Goal: Task Accomplishment & Management: Use online tool/utility

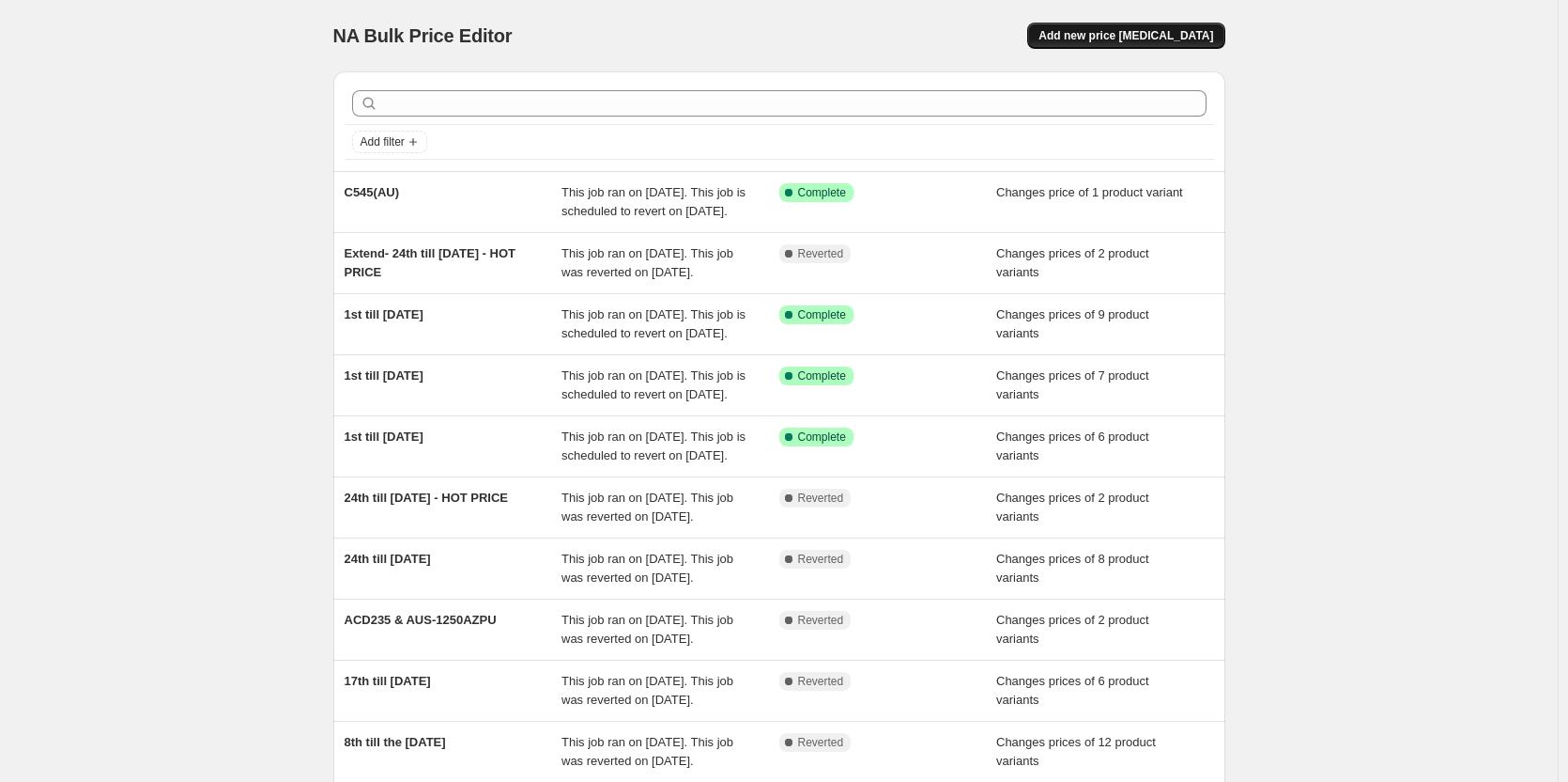
click at [1113, 29] on span "Add new price [MEDICAL_DATA]" at bounding box center [1126, 35] width 175 height 15
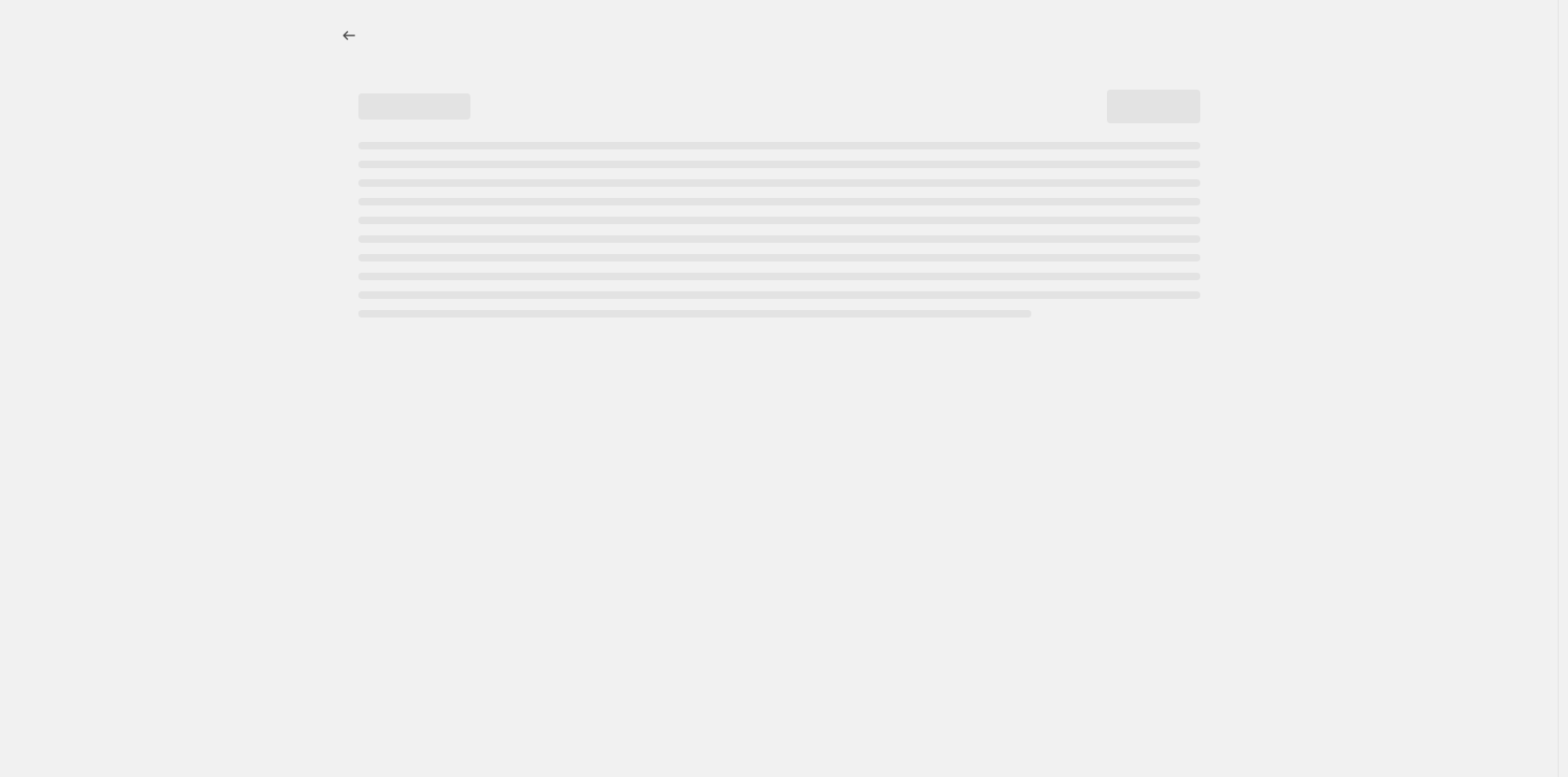
select select "percentage"
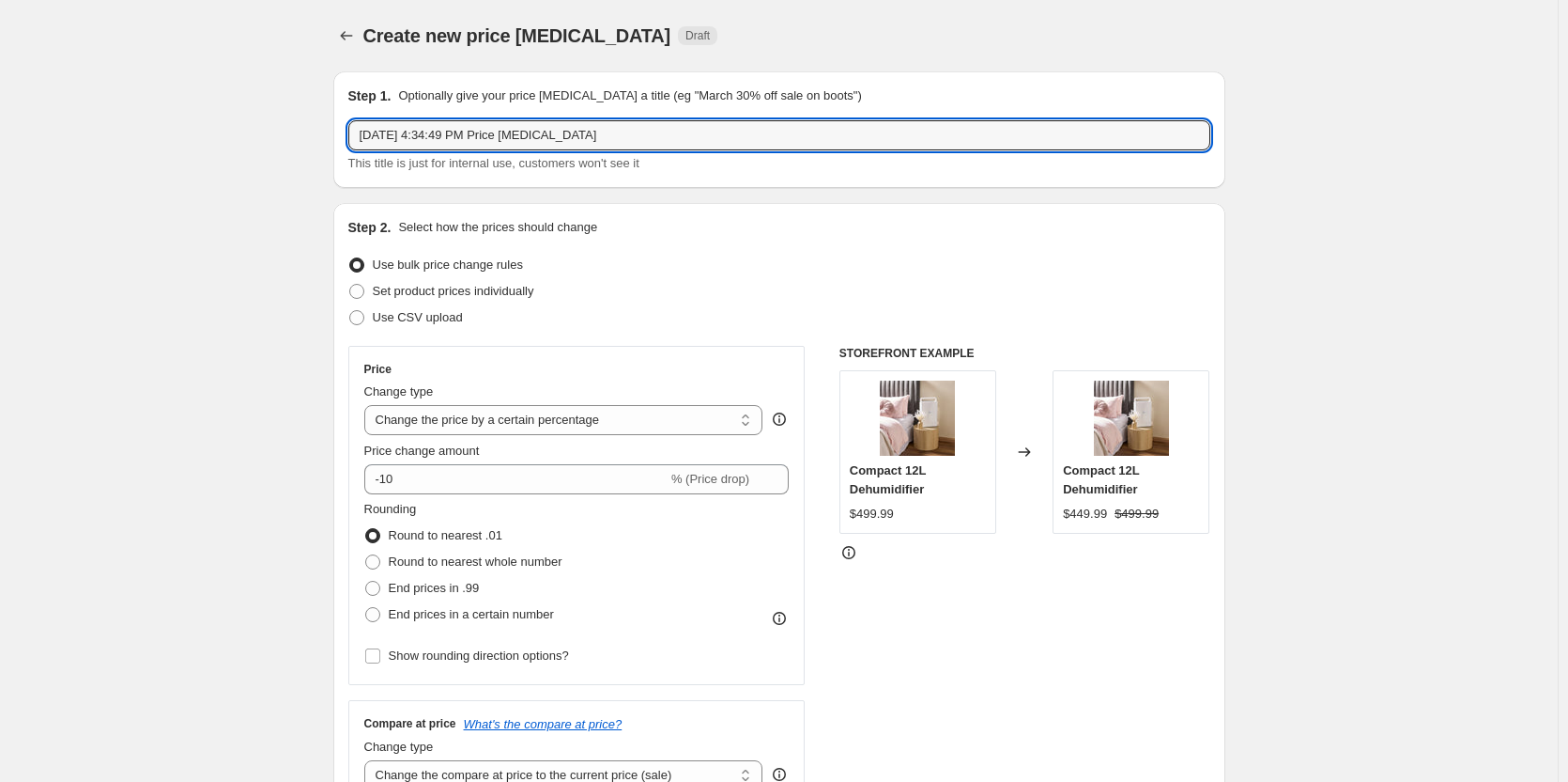
drag, startPoint x: 658, startPoint y: 137, endPoint x: 105, endPoint y: 137, distance: 553.0
type input "8th till [DATE]"
click at [359, 283] on span at bounding box center [356, 291] width 17 height 17
click at [350, 284] on input "Set product prices individually" at bounding box center [349, 284] width 1 height 1
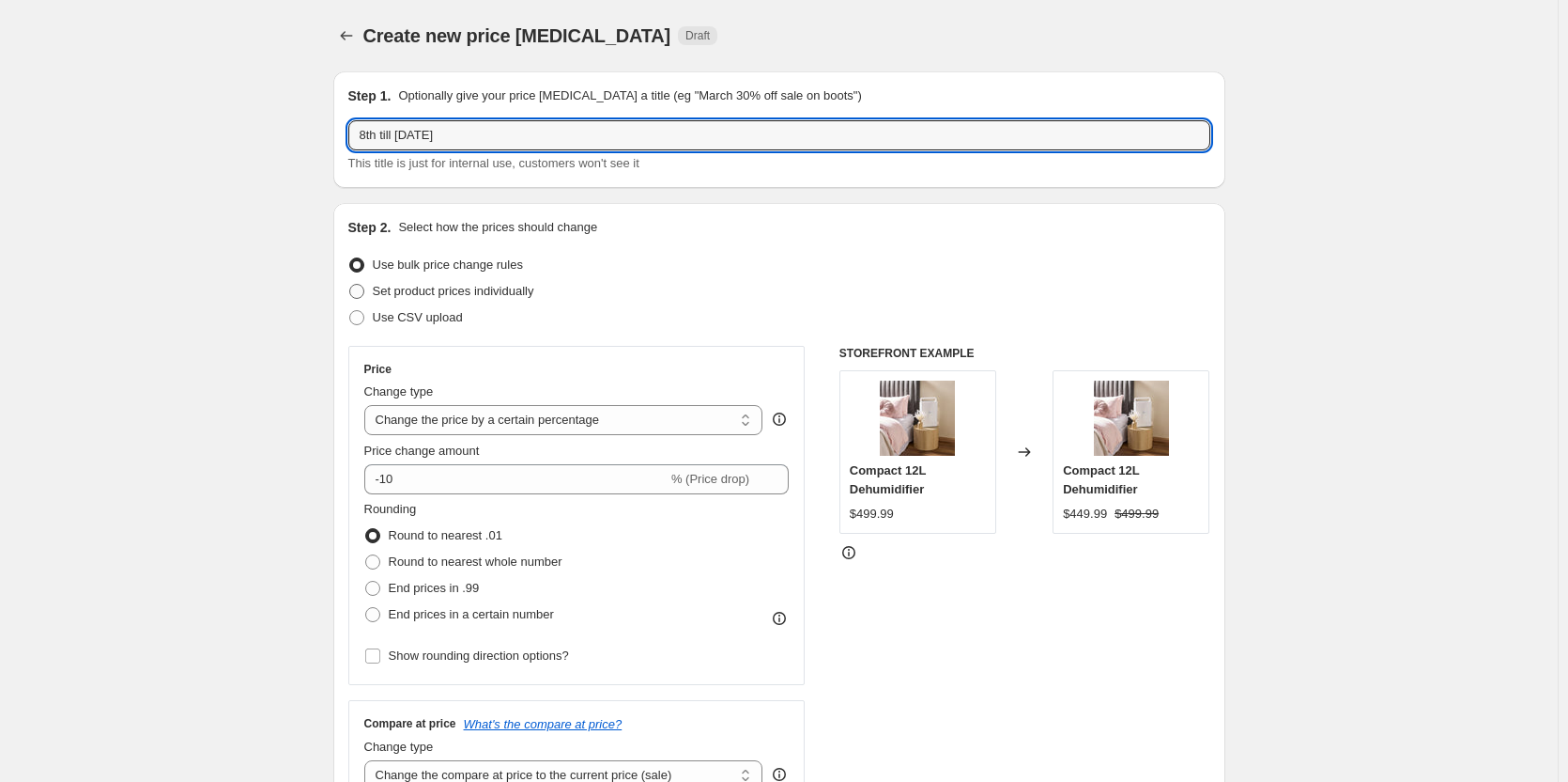
radio input "true"
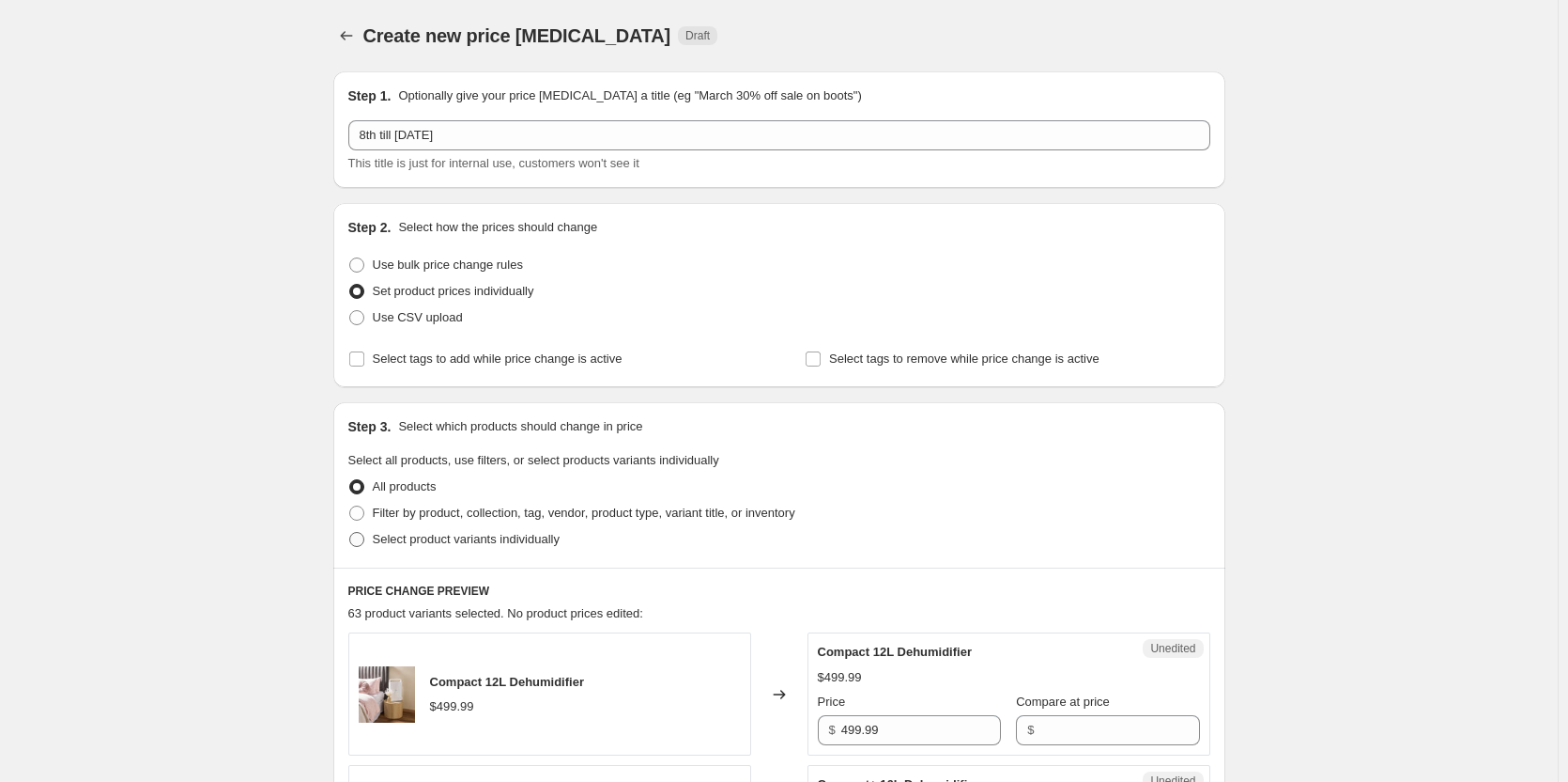
click at [365, 544] on span at bounding box center [356, 538] width 17 height 17
click at [350, 533] on input "Select product variants individually" at bounding box center [349, 532] width 1 height 1
radio input "true"
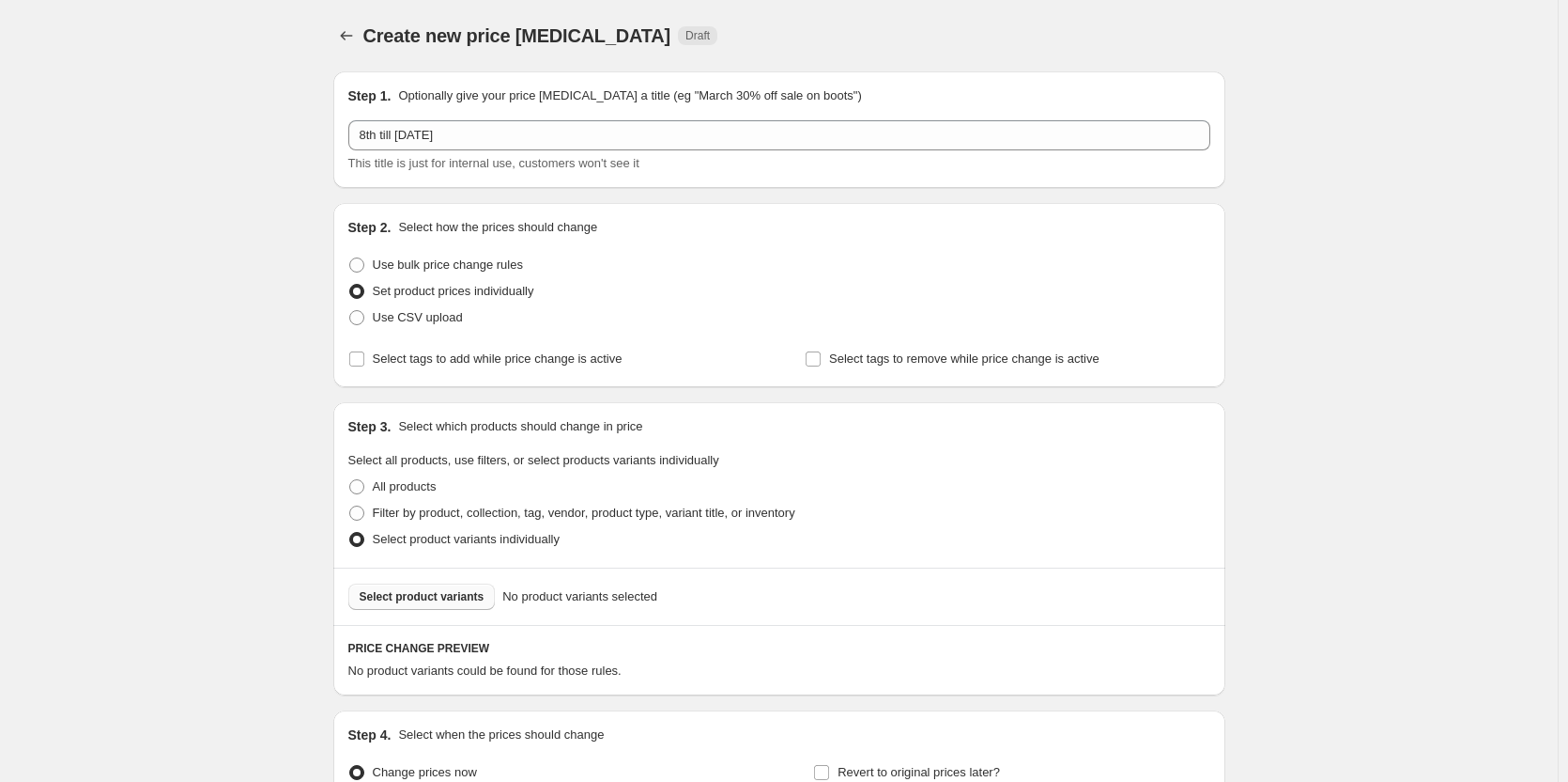
click at [450, 605] on button "Select product variants" at bounding box center [421, 597] width 147 height 27
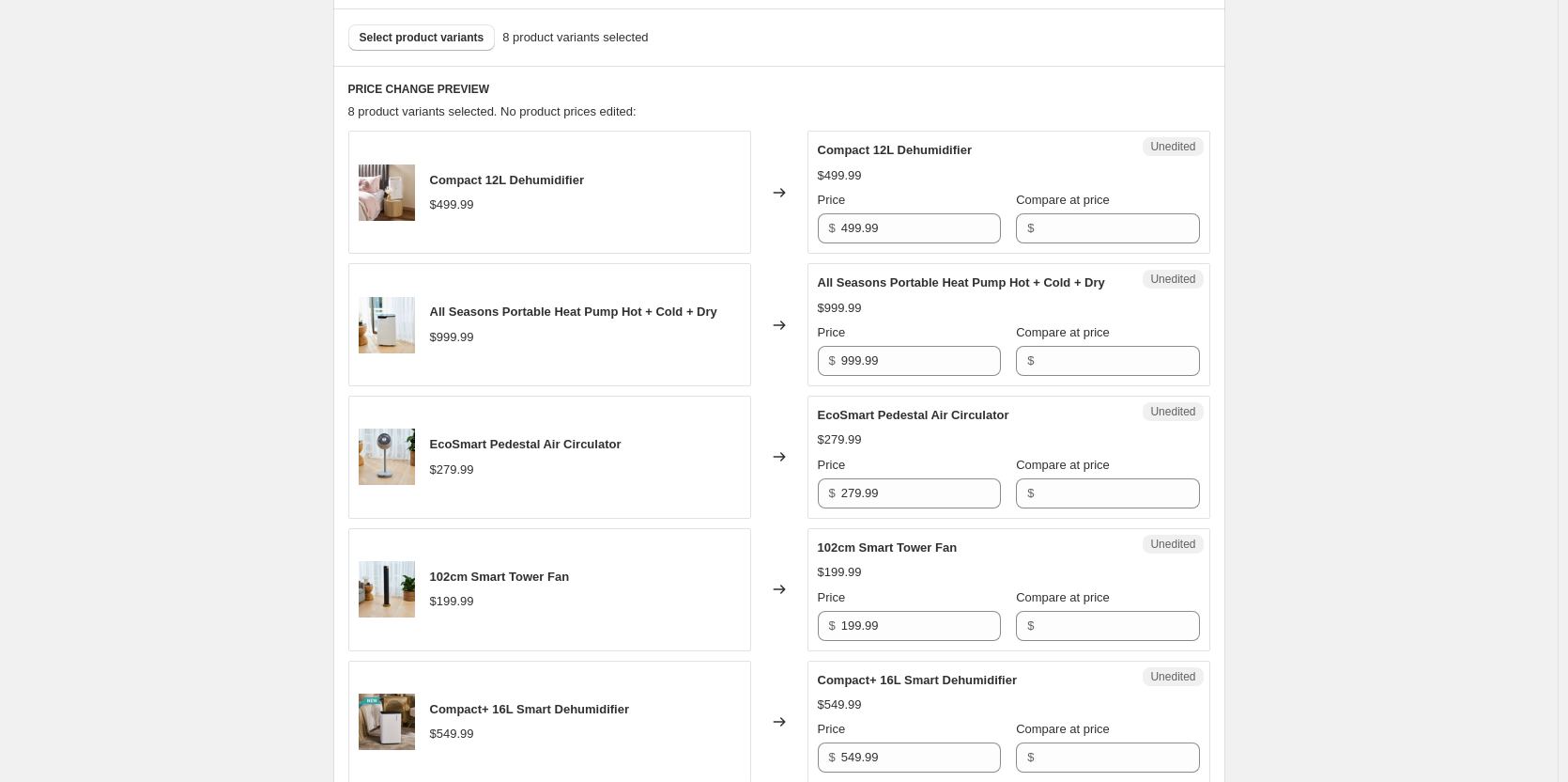
scroll to position [564, 0]
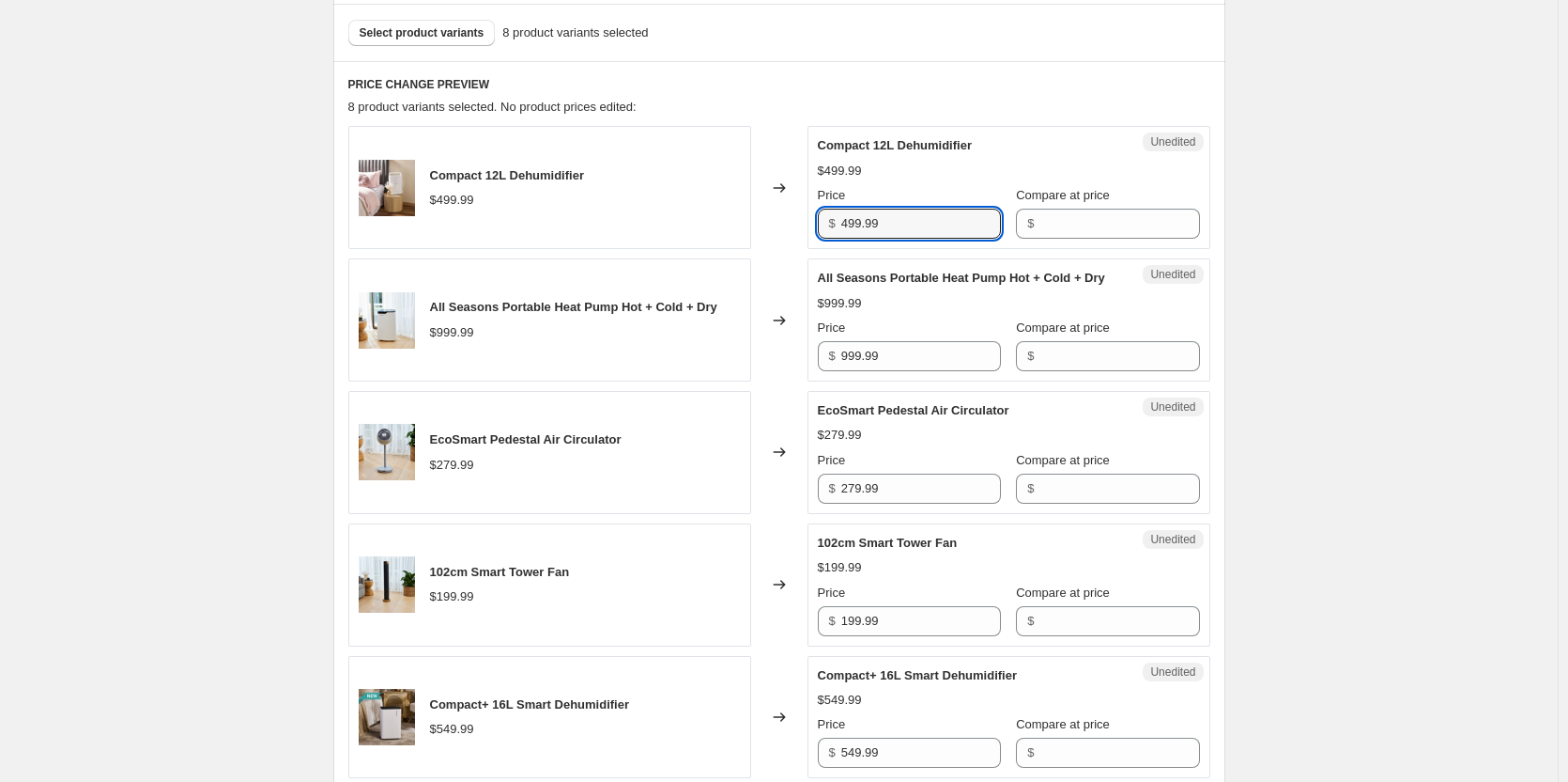
drag, startPoint x: 942, startPoint y: 226, endPoint x: 803, endPoint y: 216, distance: 139.4
click at [803, 216] on div "Compact 12L Dehumidifier $499.99 Changed to Unedited Compact 12L Dehumidifier $…" at bounding box center [780, 187] width 863 height 123
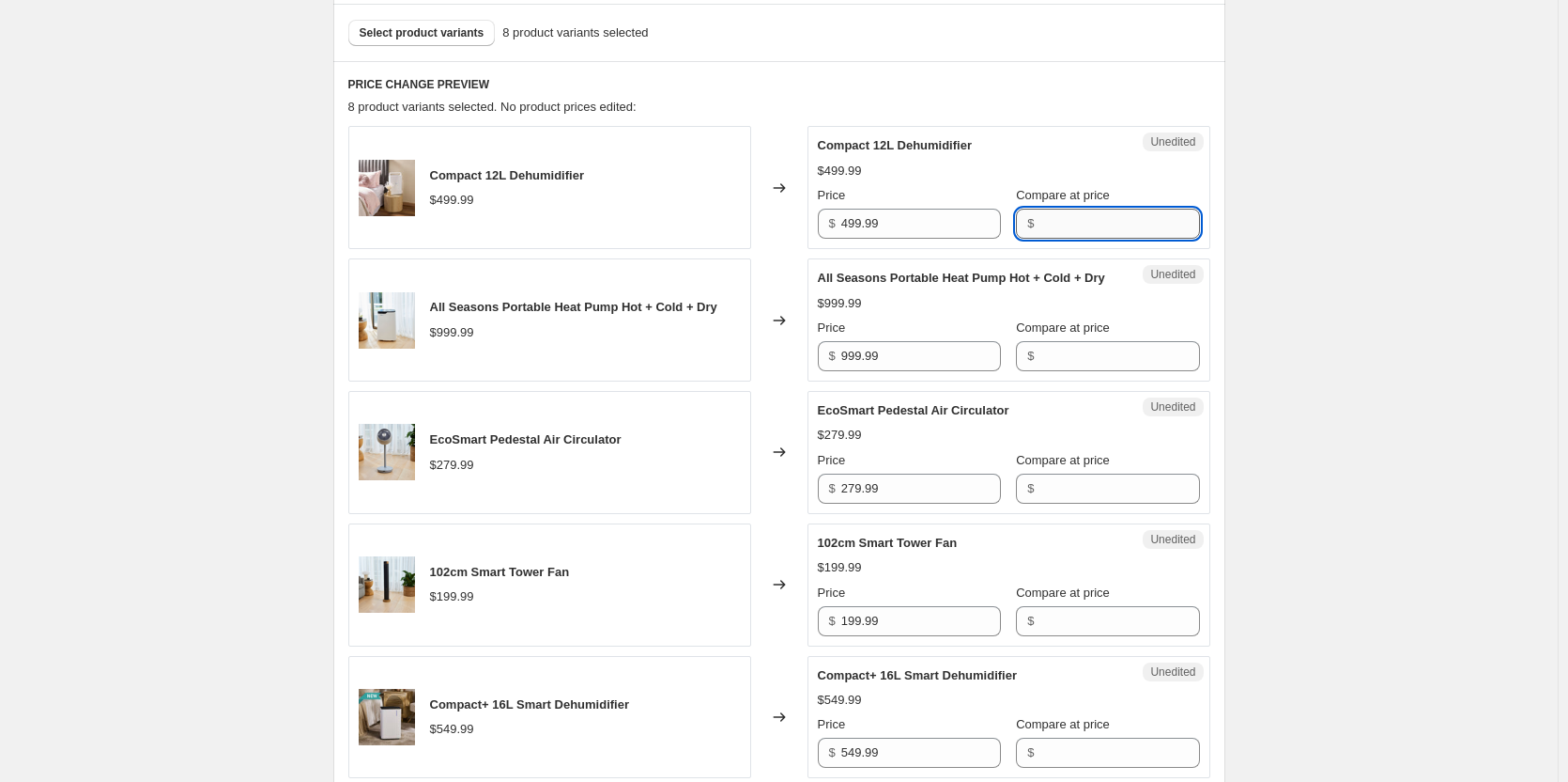
click at [1063, 229] on input "Compare at price" at bounding box center [1119, 224] width 159 height 30
paste input "499.99"
type input "499.99"
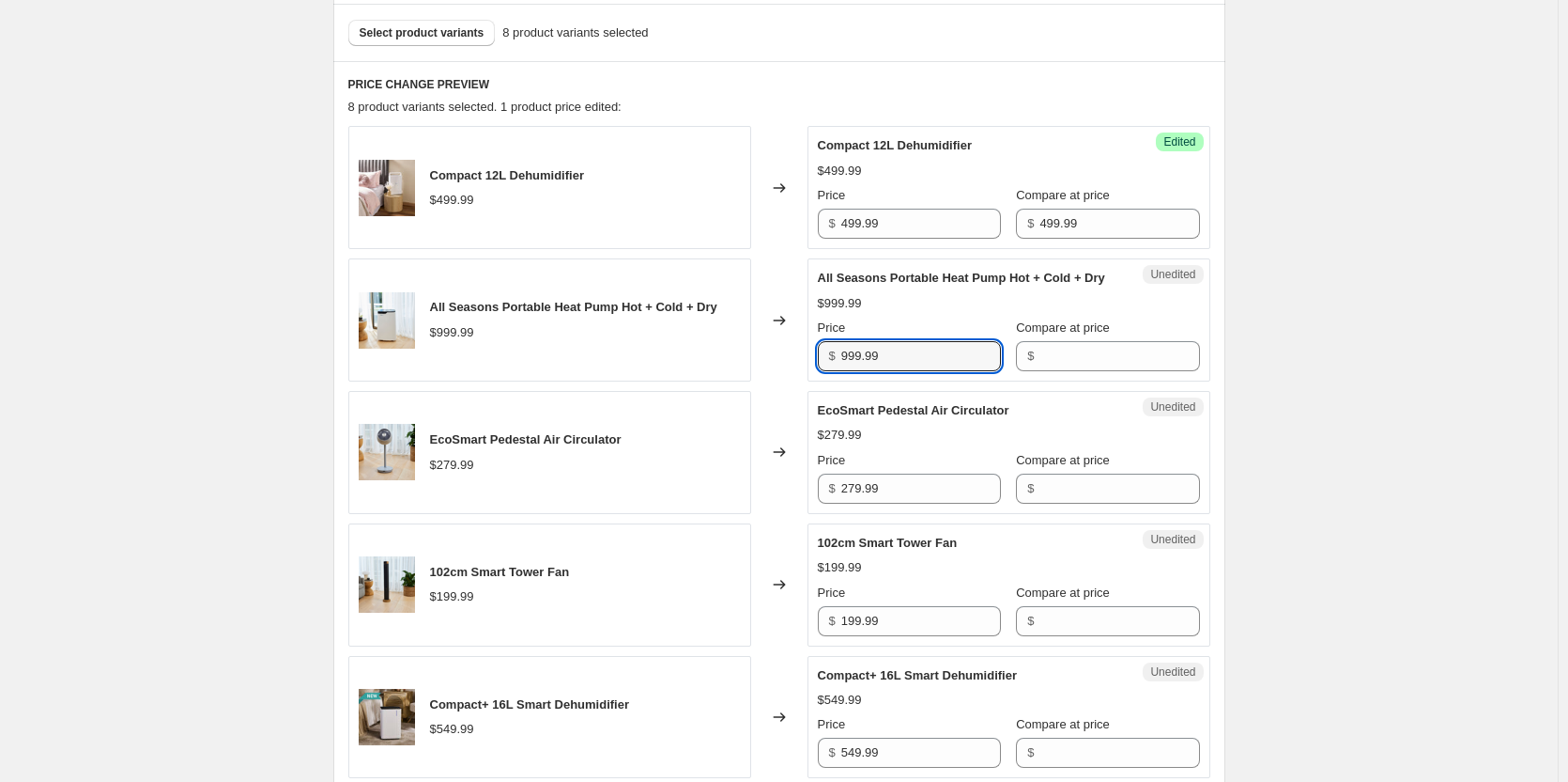
drag, startPoint x: 946, startPoint y: 385, endPoint x: 747, endPoint y: 377, distance: 199.2
click at [747, 377] on div "All Seasons Portable Heat Pump Hot + Cold + Dry $999.99 Changed to Unedited All…" at bounding box center [780, 320] width 863 height 123
paste input "4"
type input "999.99"
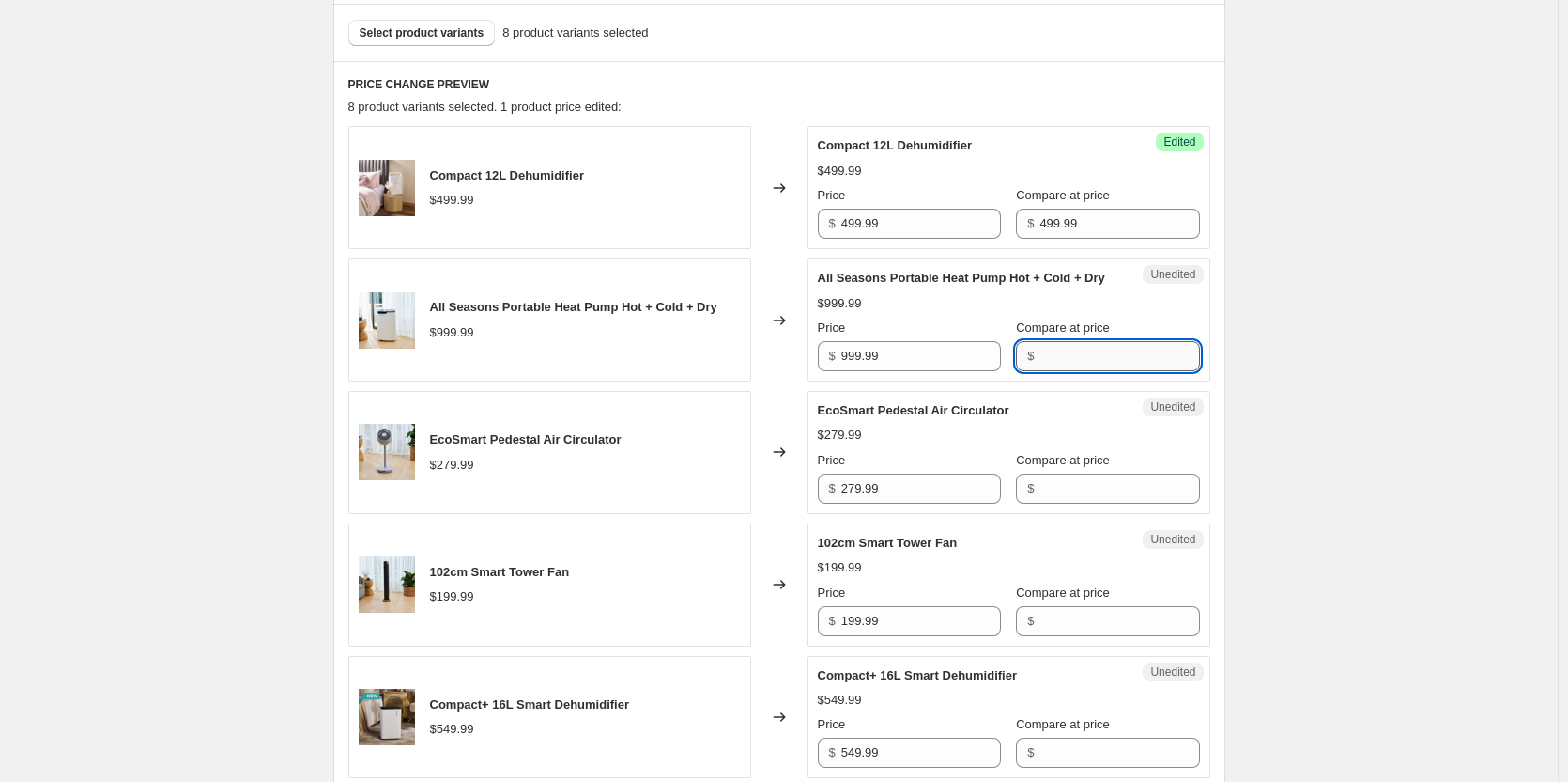
click at [1049, 371] on input "Compare at price" at bounding box center [1119, 356] width 159 height 30
paste input "999.99"
type input "999.99"
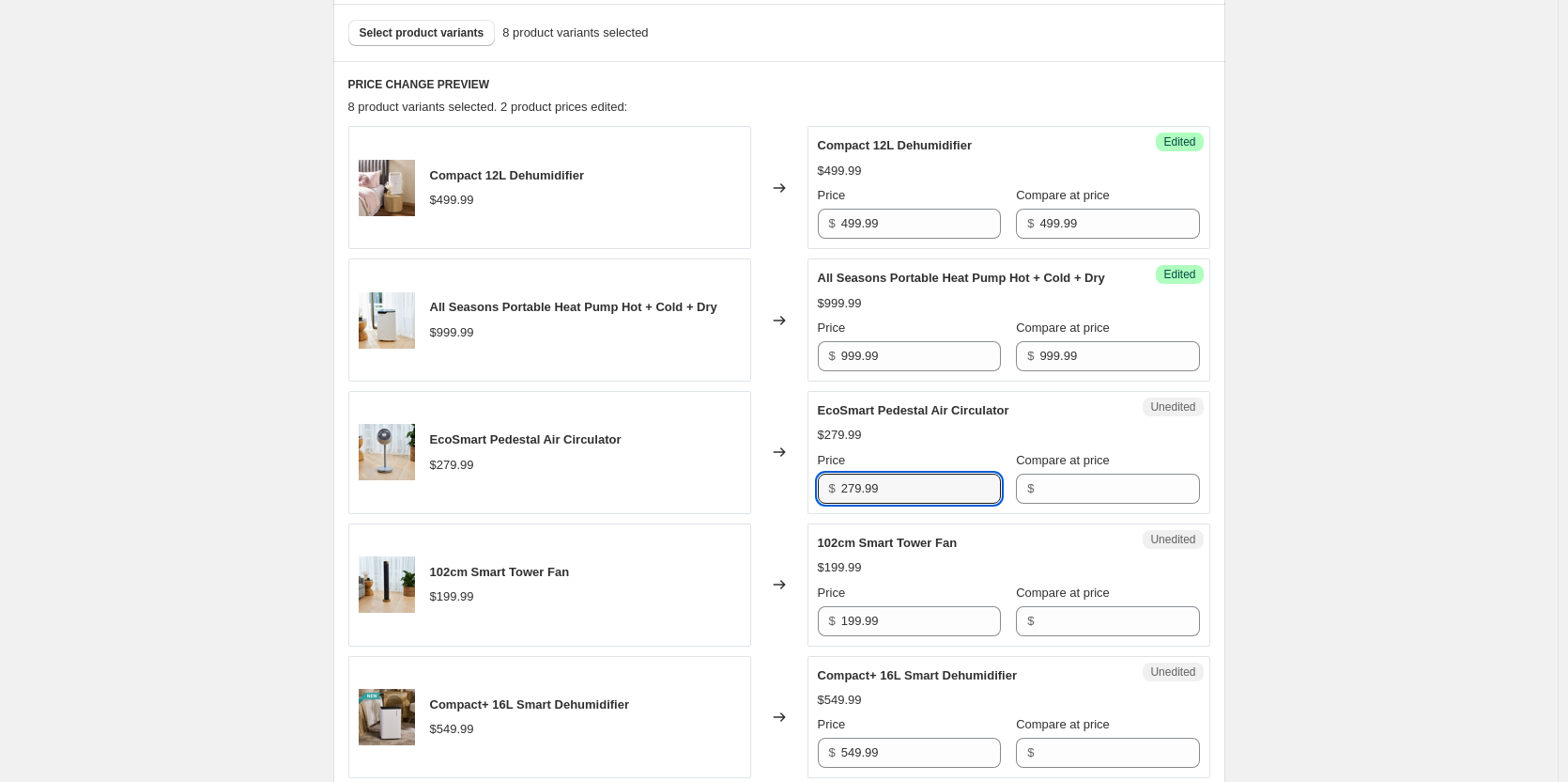
drag, startPoint x: 918, startPoint y: 501, endPoint x: 783, endPoint y: 513, distance: 135.5
click at [783, 513] on div "EcoSmart Pedestal Air Circulator $279.99 Changed to Unedited EcoSmart Pedestal …" at bounding box center [780, 452] width 863 height 123
click at [1048, 503] on input "Compare at price" at bounding box center [1119, 488] width 159 height 30
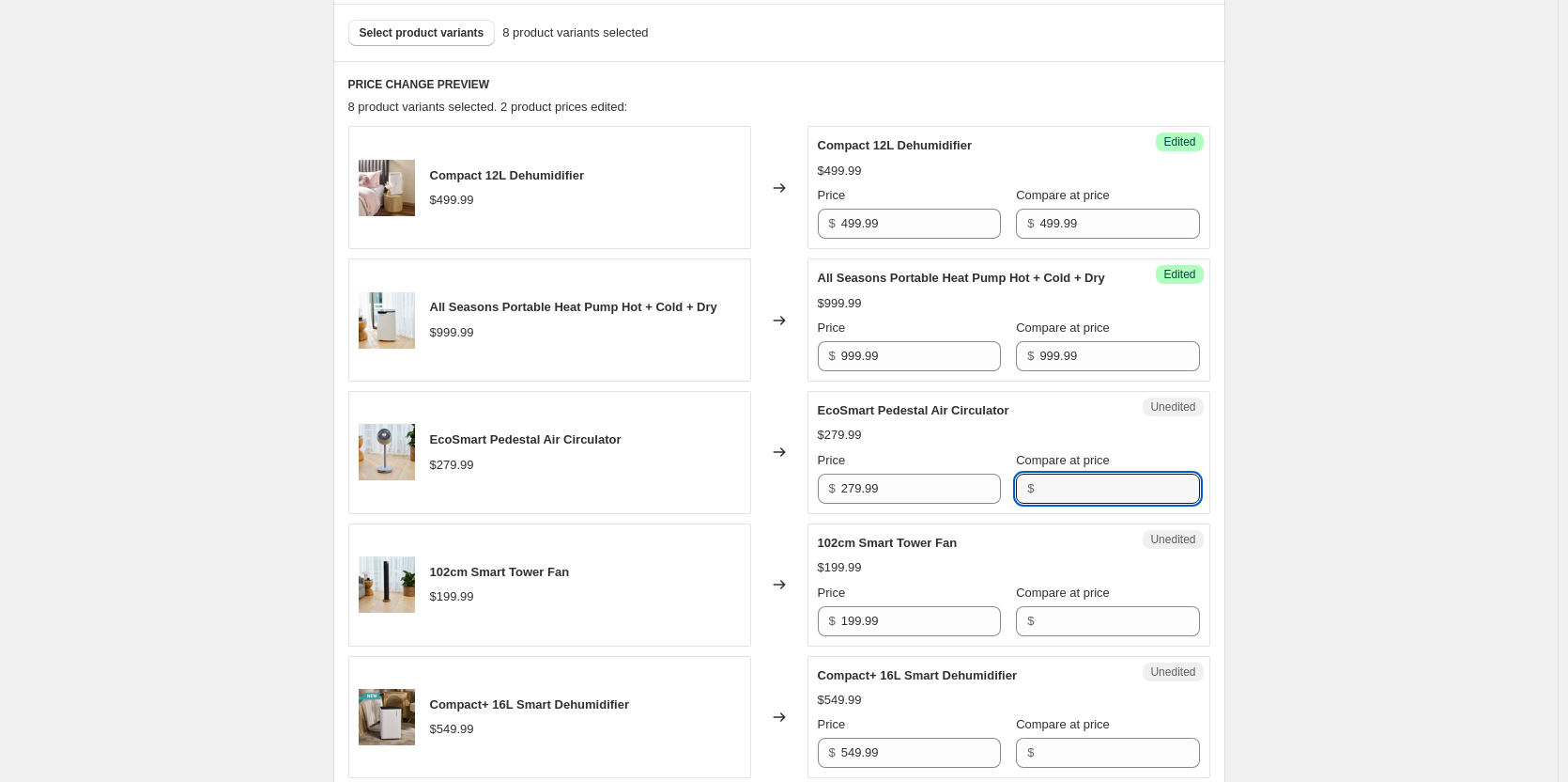
paste input "279.99"
type input "279.99"
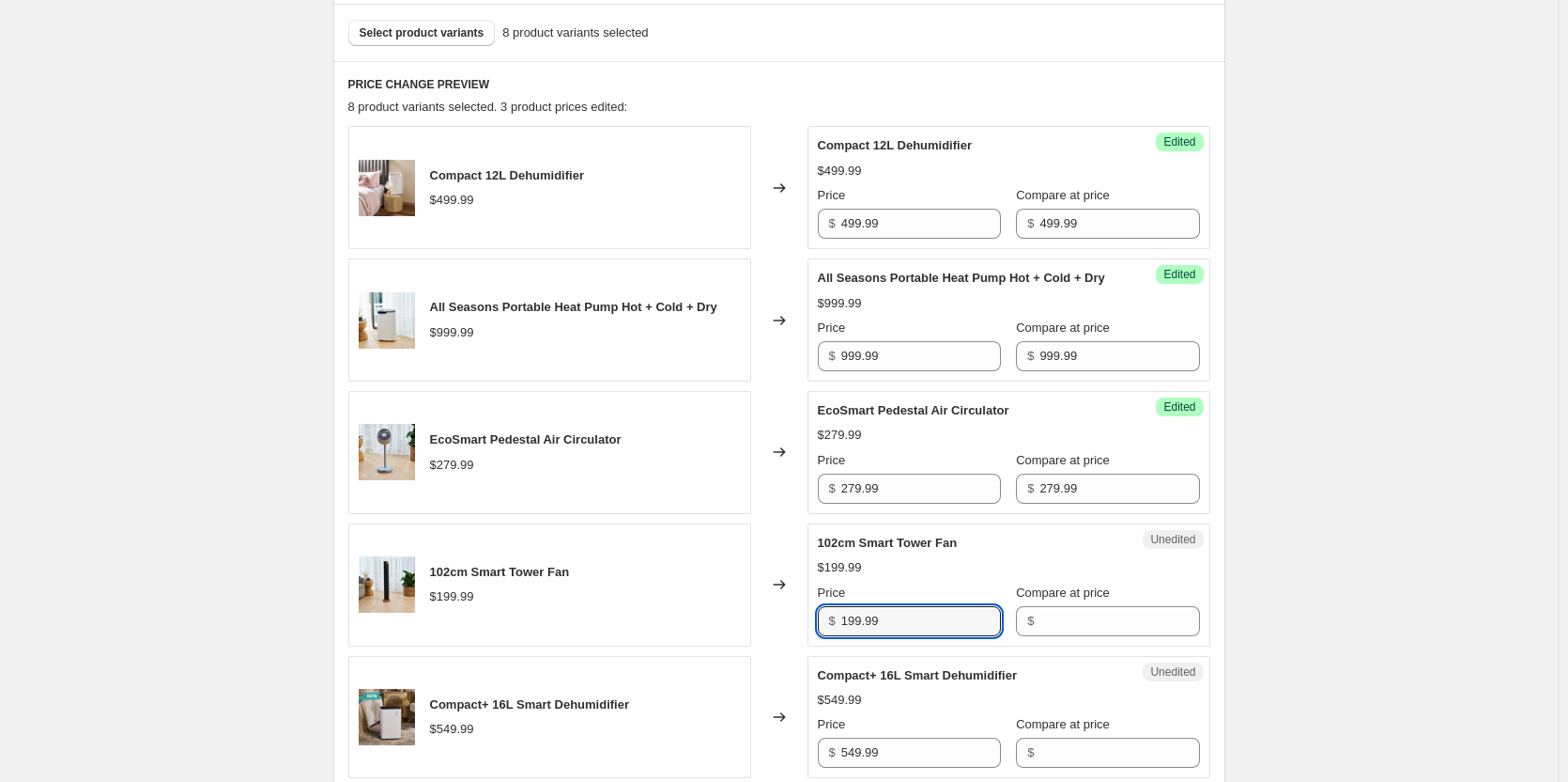
drag, startPoint x: 924, startPoint y: 633, endPoint x: 776, endPoint y: 648, distance: 148.8
click at [776, 646] on div "102cm Smart Tower Fan $199.99 Changed to Unedited 102cm Smart Tower Fan $199.99…" at bounding box center [780, 585] width 863 height 123
click at [1114, 603] on div "Compare at price" at bounding box center [1107, 593] width 183 height 19
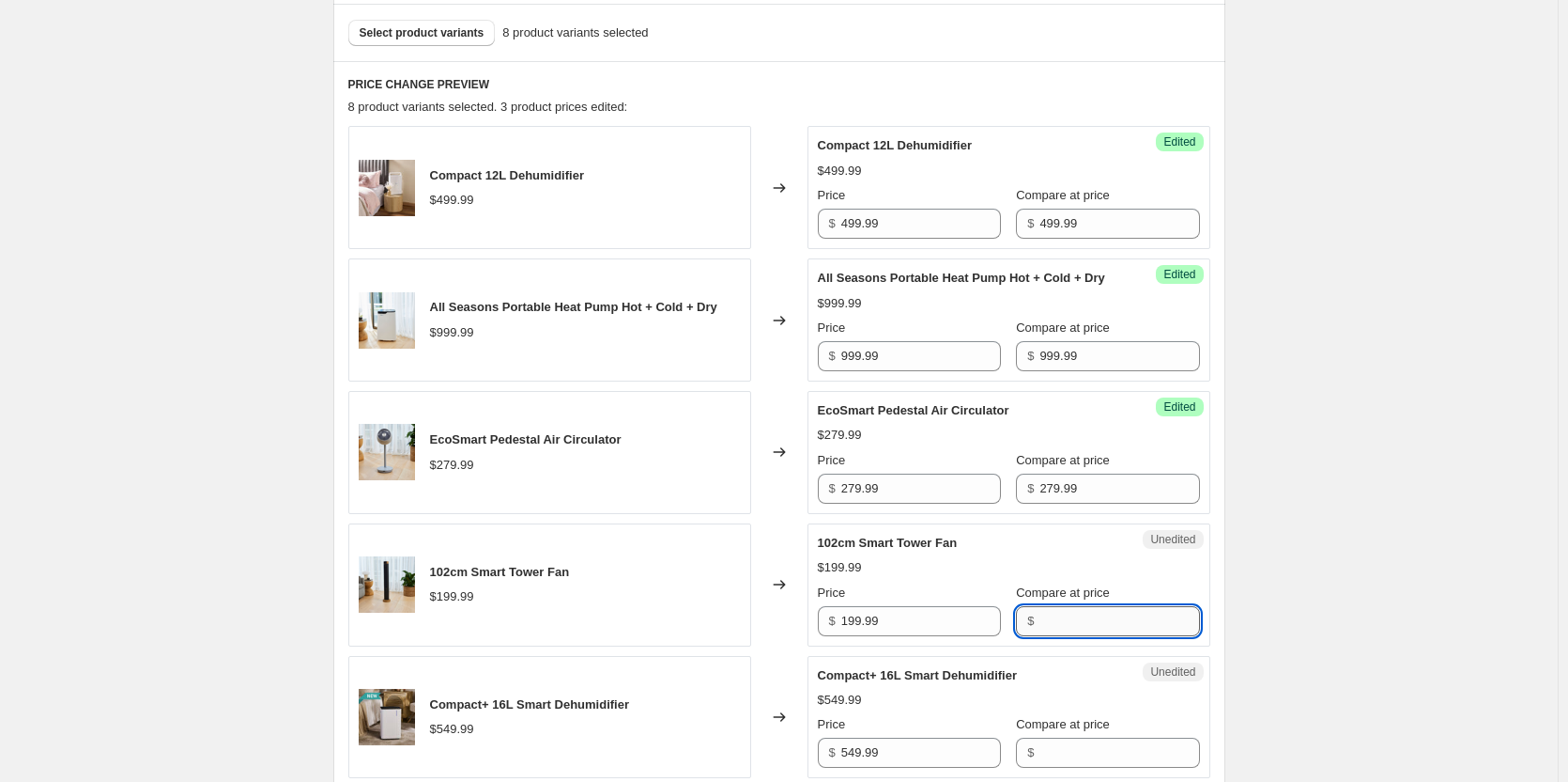
click at [1082, 636] on input "Compare at price" at bounding box center [1119, 621] width 159 height 30
paste input "199.99"
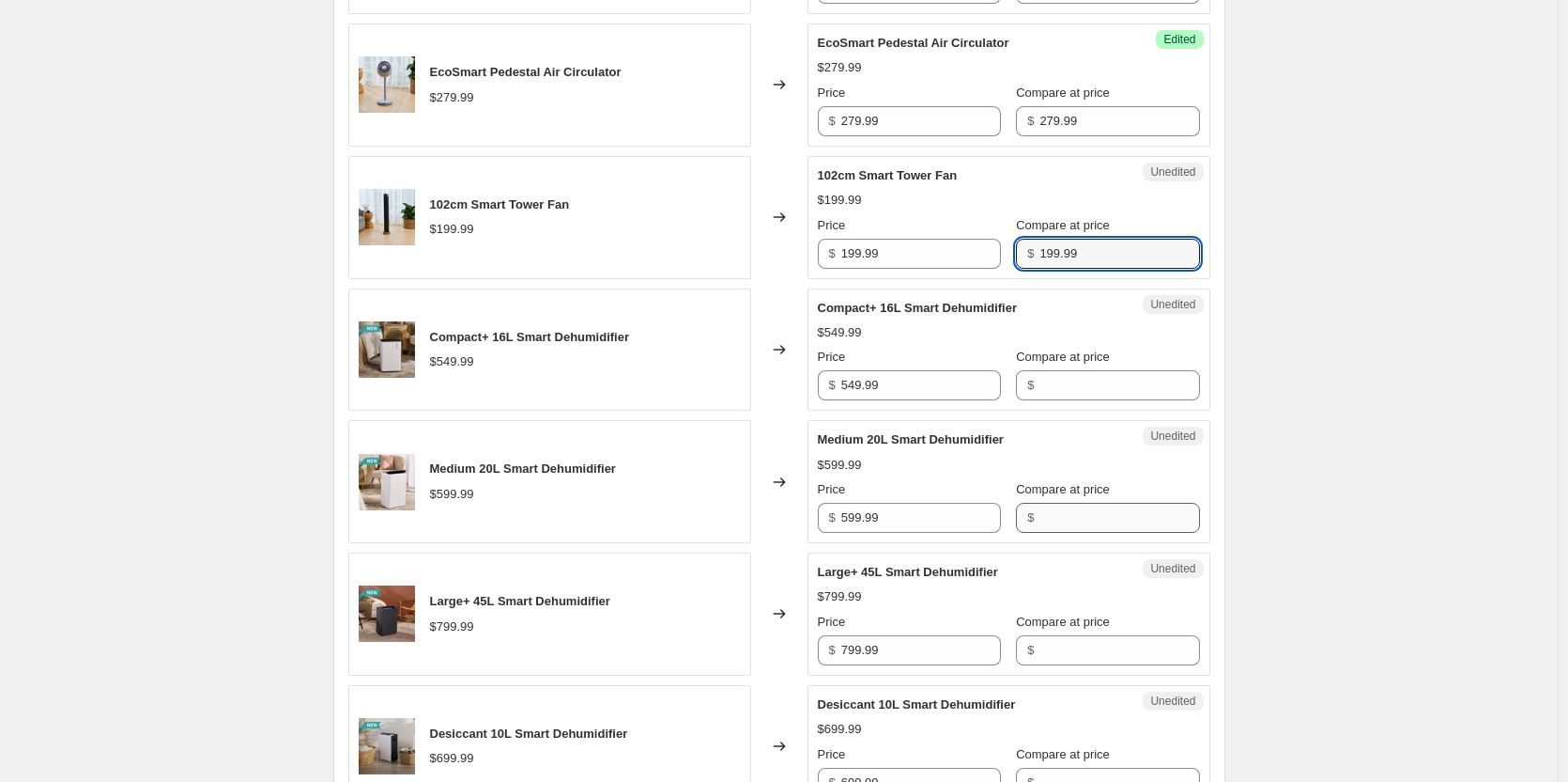
scroll to position [939, 0]
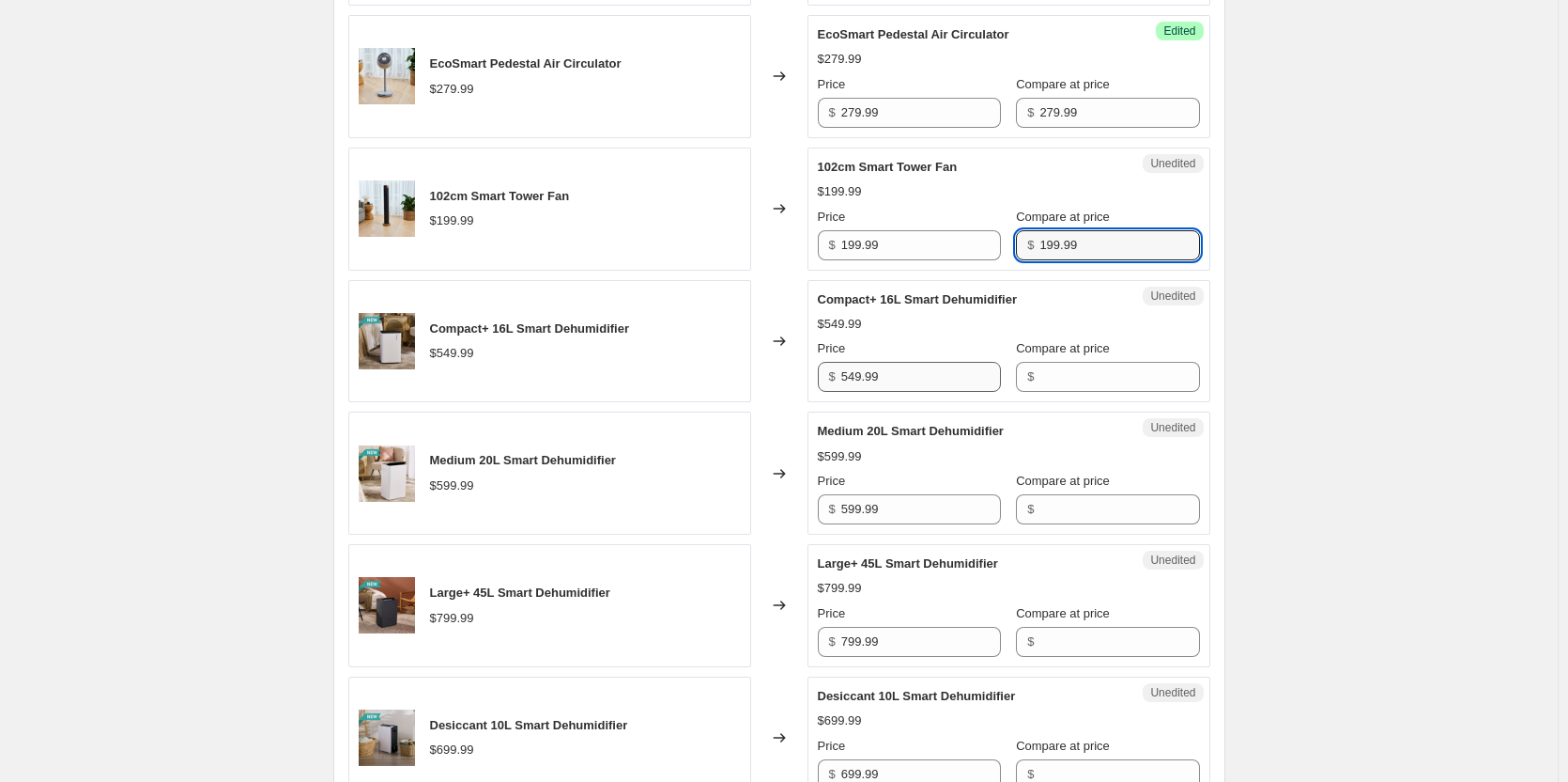
type input "199.99"
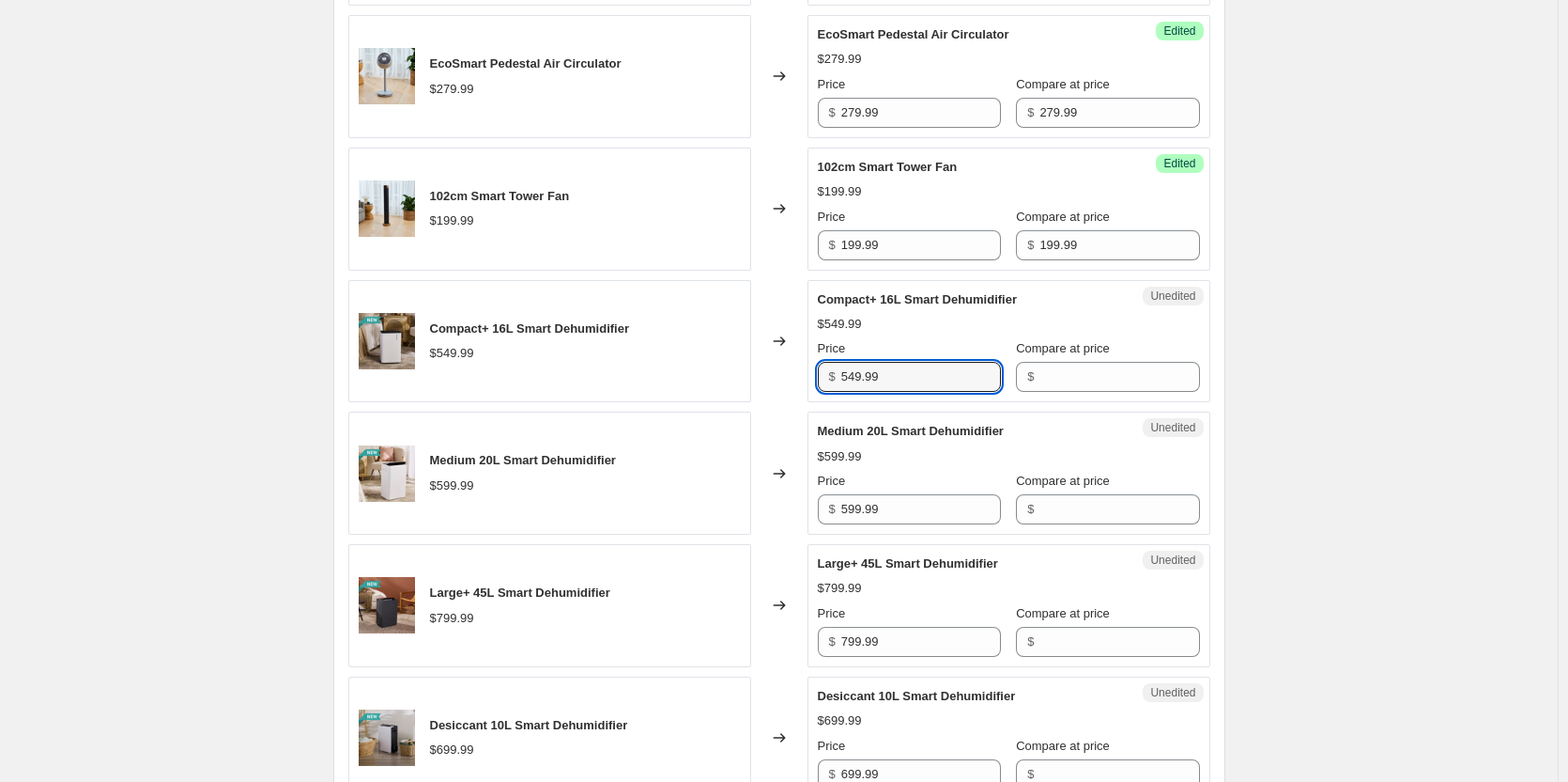
drag, startPoint x: 935, startPoint y: 401, endPoint x: 789, endPoint y: 399, distance: 146.0
click at [789, 399] on div "Compact+ 16L Smart Dehumidifier $549.99 Changed to Unedited Compact+ 16L Smart …" at bounding box center [780, 342] width 863 height 123
click at [1055, 392] on input "Compare at price" at bounding box center [1119, 376] width 159 height 30
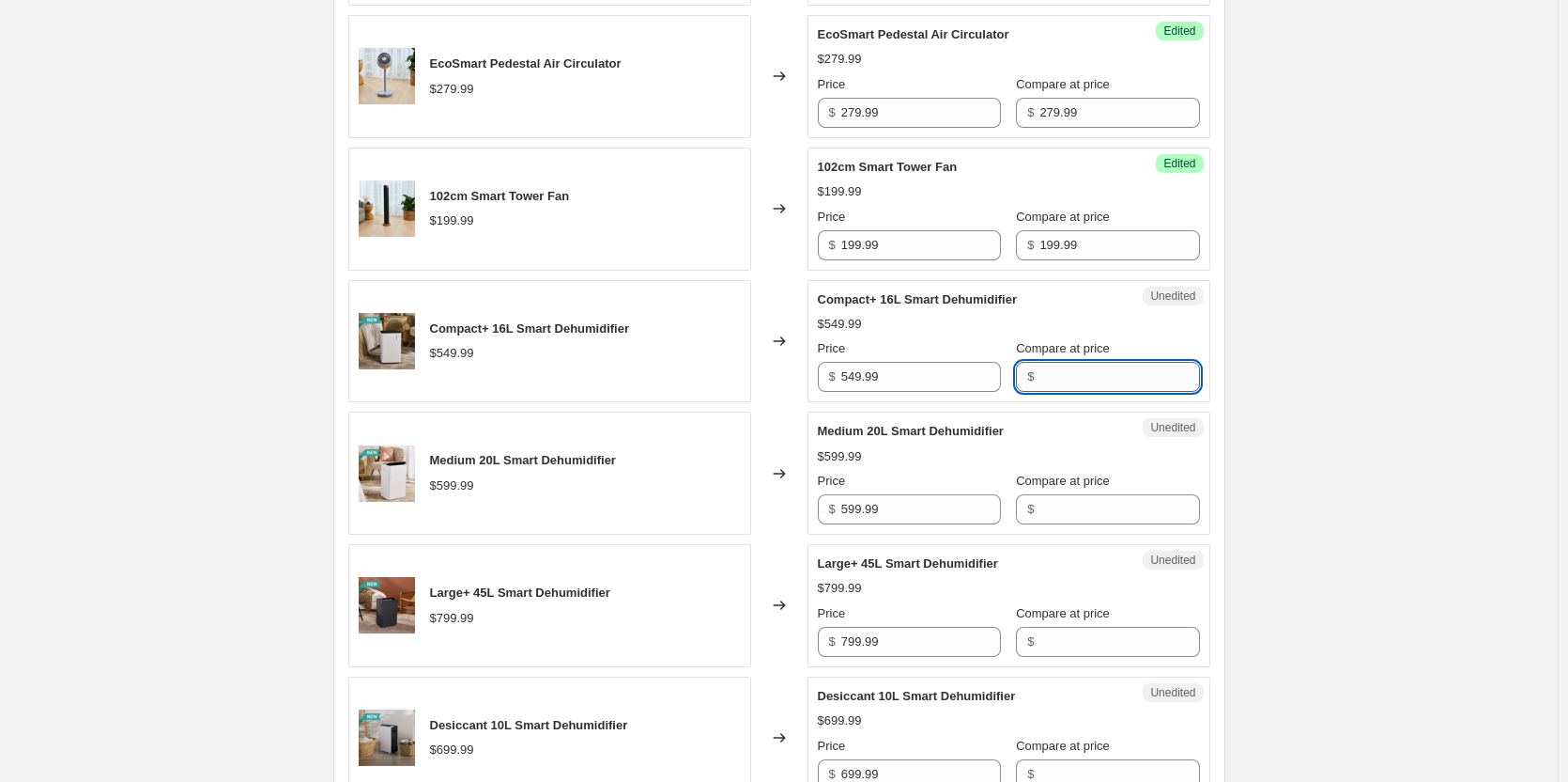
paste input "549.99"
type input "549.99"
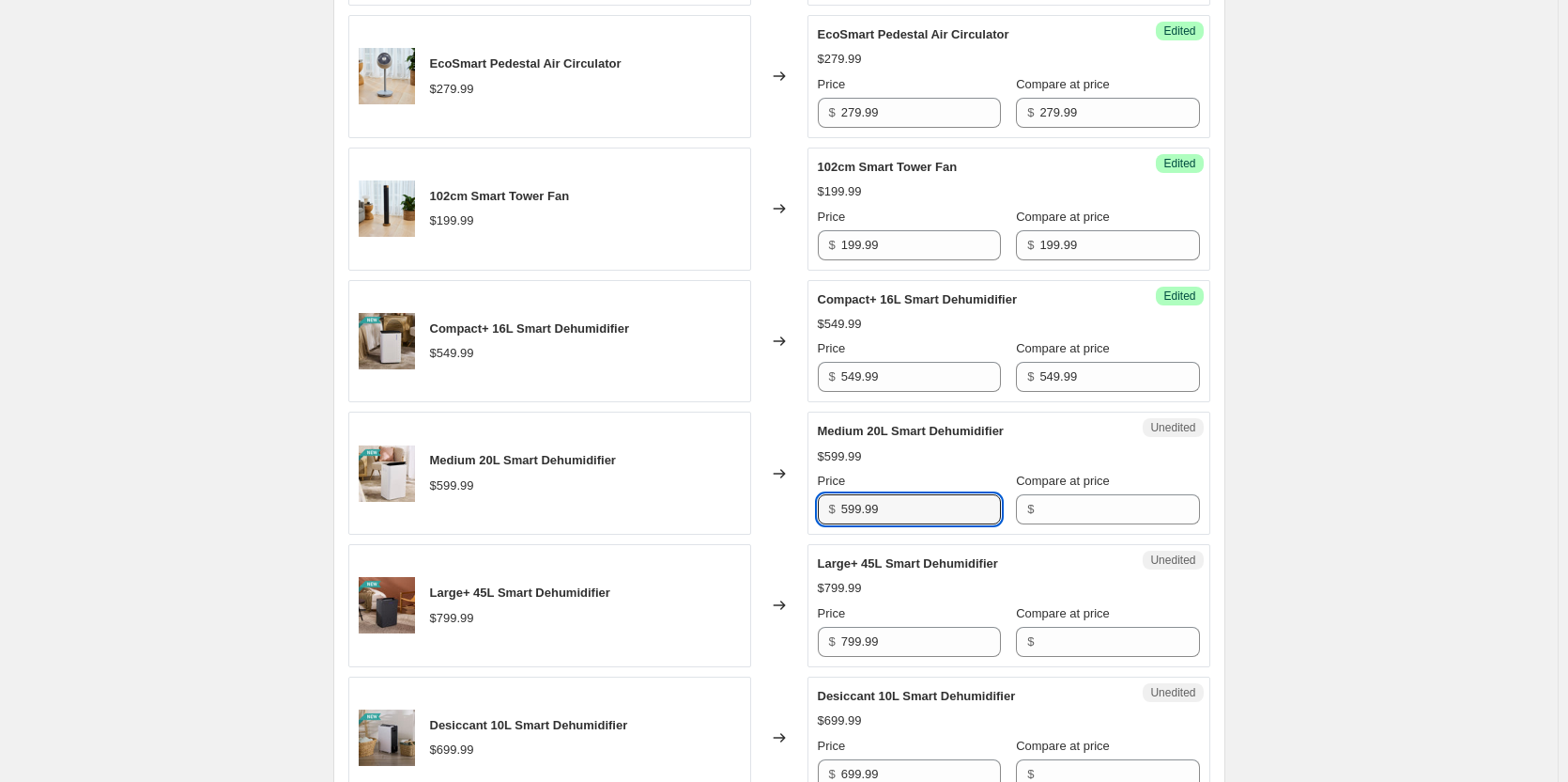
drag, startPoint x: 926, startPoint y: 540, endPoint x: 785, endPoint y: 533, distance: 141.2
click at [785, 533] on div "Medium 20L Smart Dehumidifier $599.99 Changed to Unedited Medium 20L Smart Dehu…" at bounding box center [780, 473] width 863 height 123
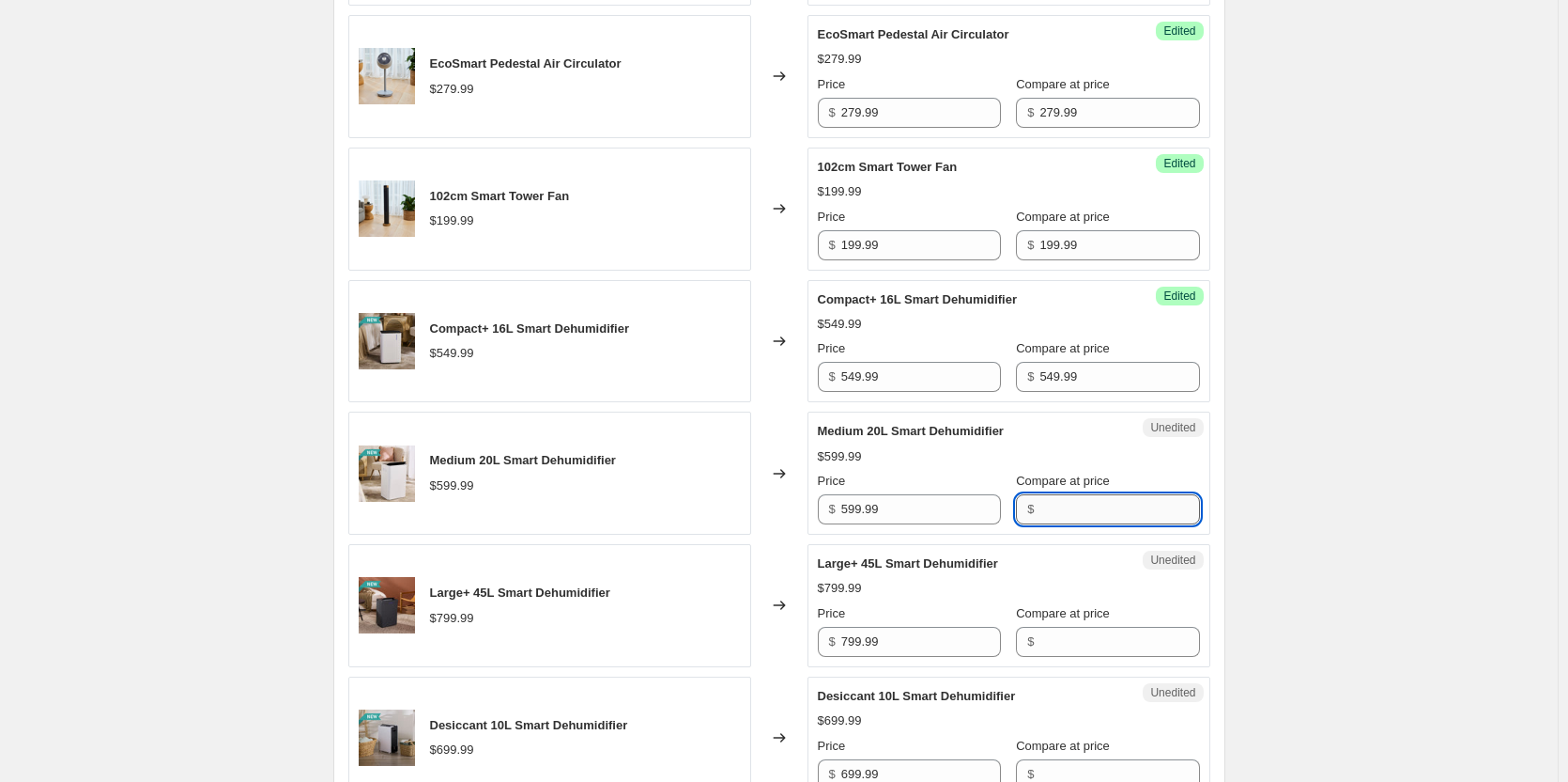
click at [1086, 525] on input "Compare at price" at bounding box center [1119, 509] width 159 height 30
paste input "599.99"
type input "599.99"
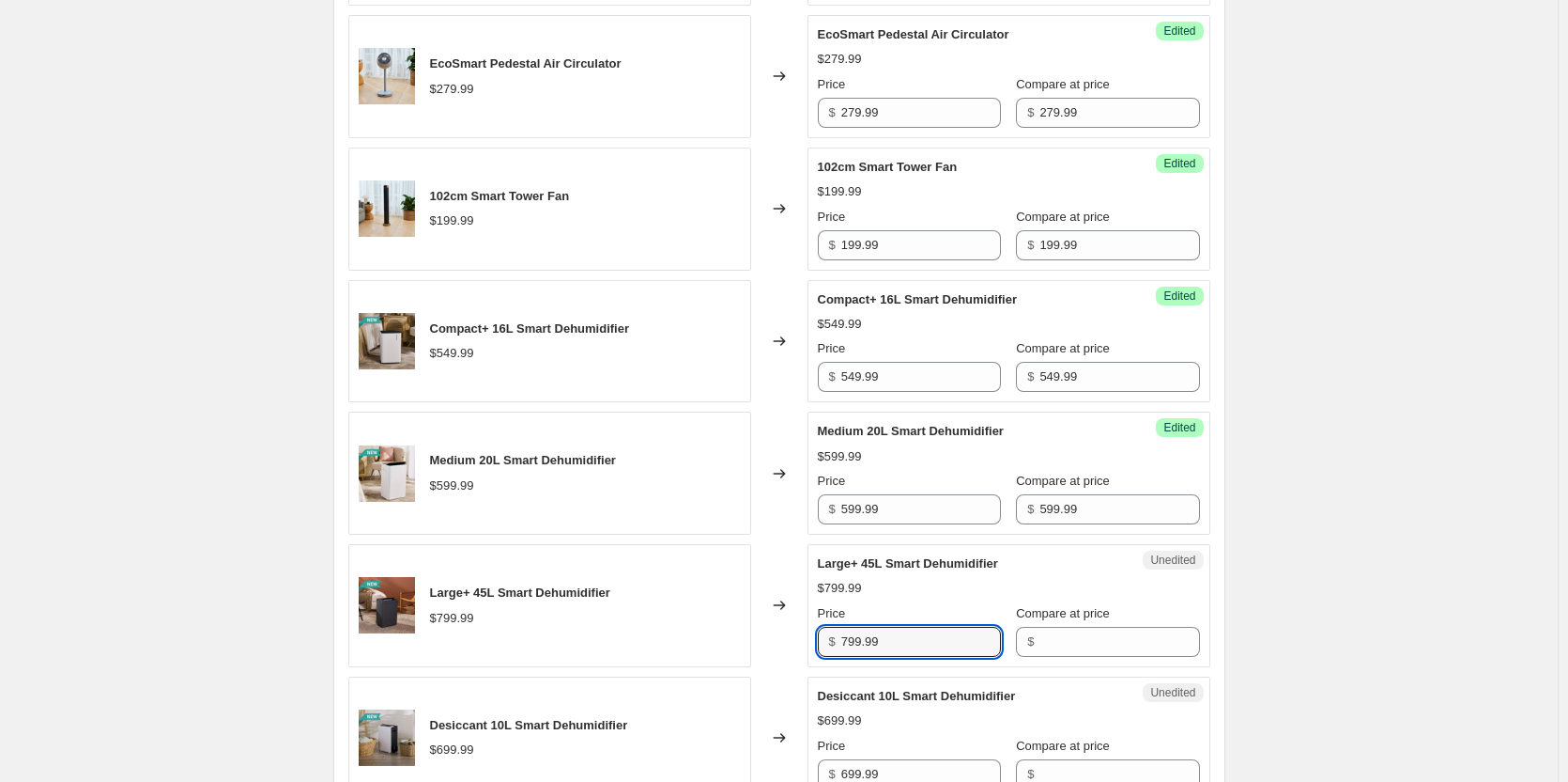
drag, startPoint x: 915, startPoint y: 664, endPoint x: 726, endPoint y: 674, distance: 189.3
click at [726, 667] on div "Large+ 45L Smart Dehumidifier $799.99 Changed to Unedited Large+ 45L Smart Dehu…" at bounding box center [780, 606] width 863 height 123
click at [1063, 651] on input "Compare at price" at bounding box center [1119, 641] width 159 height 30
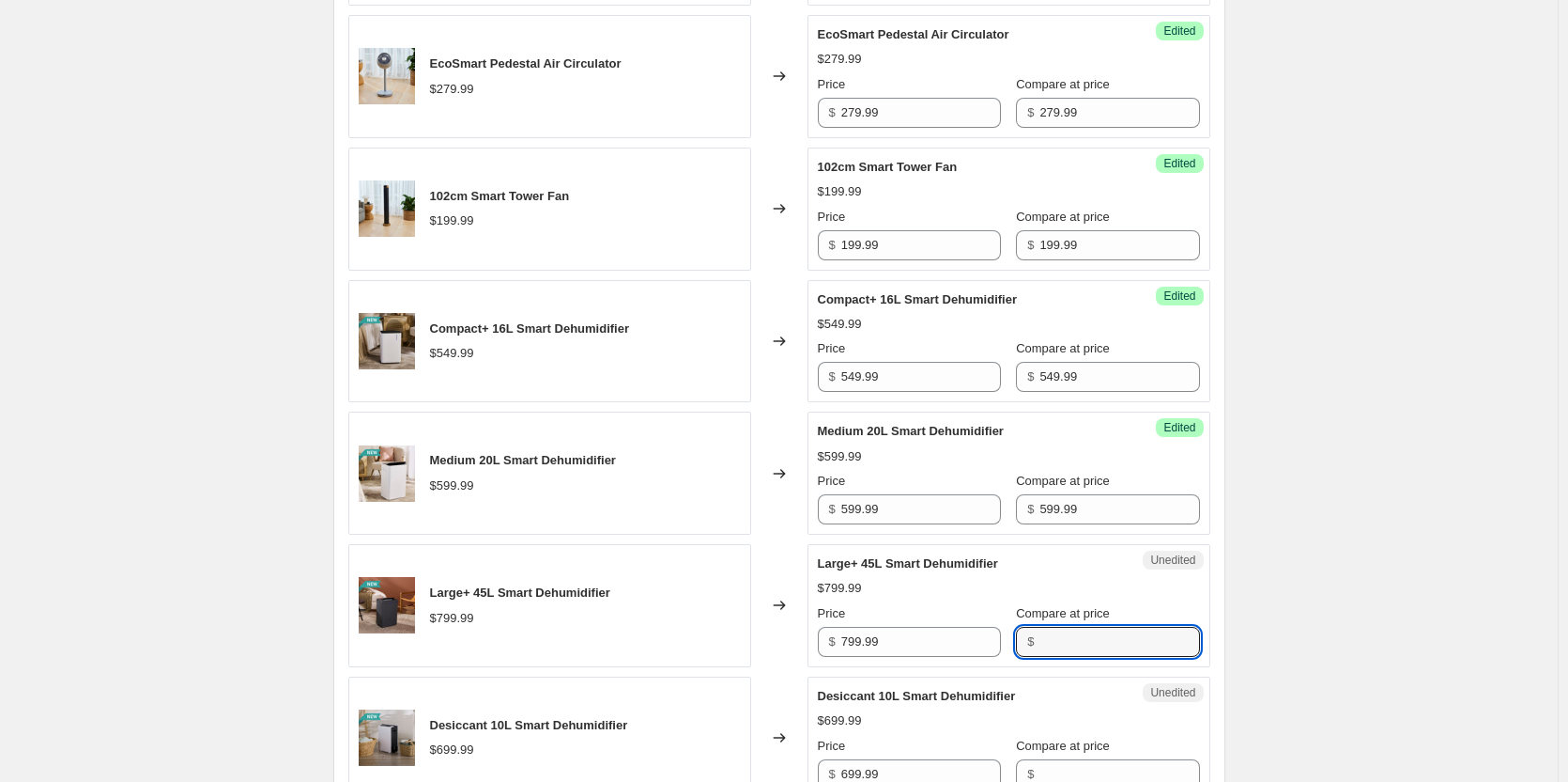
paste input "799.99"
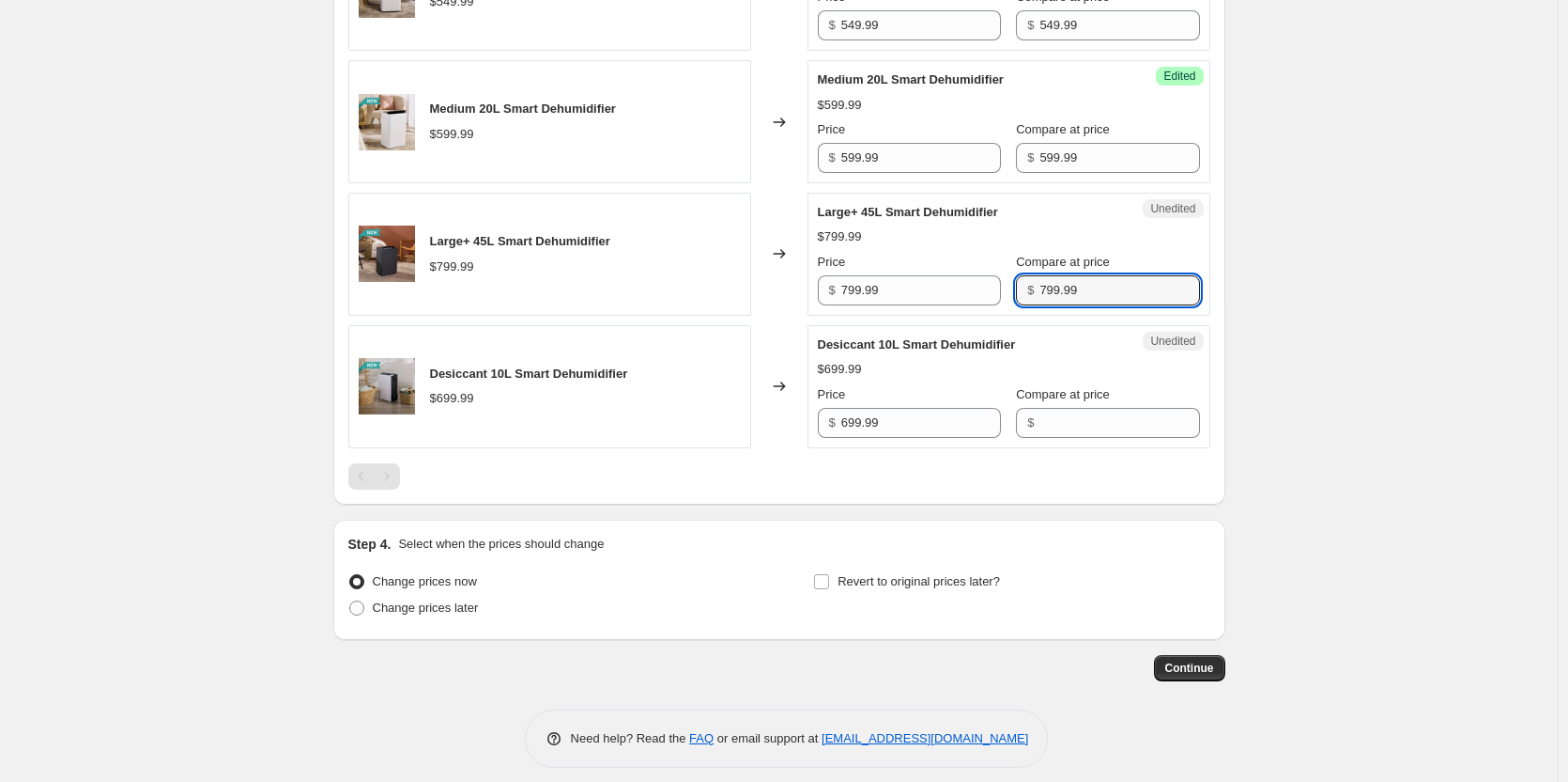
scroll to position [1324, 0]
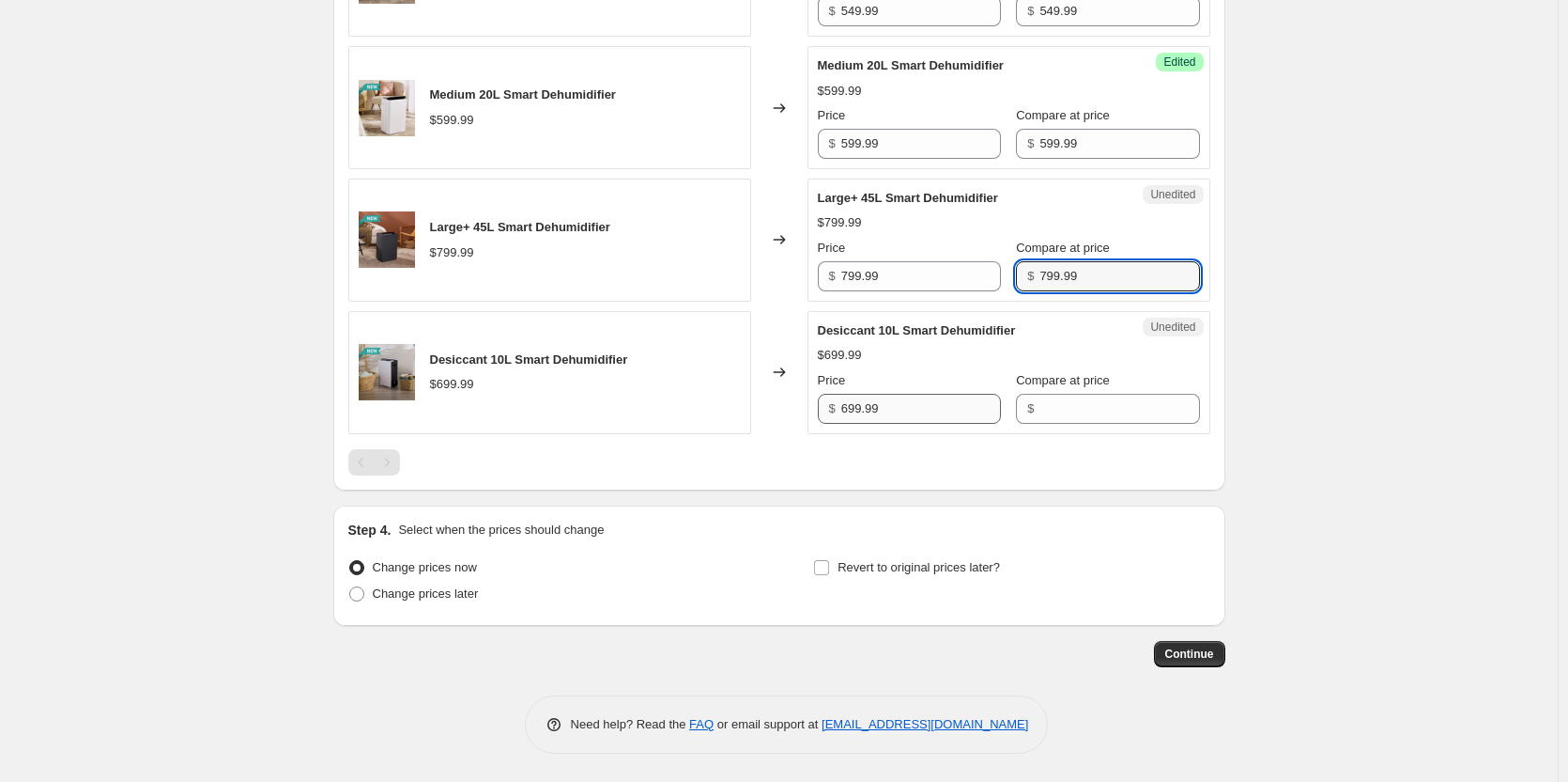
type input "799.99"
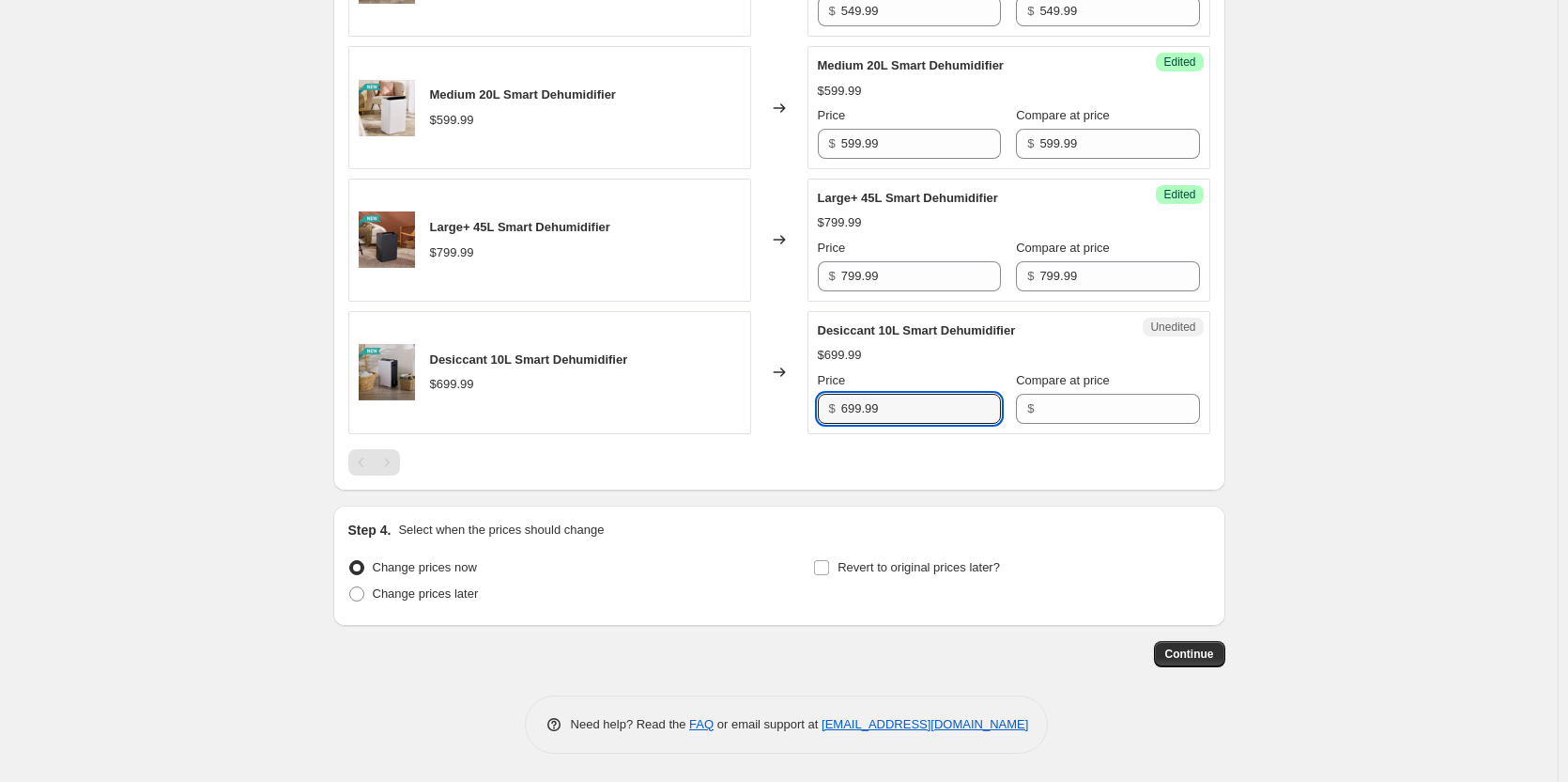
drag, startPoint x: 900, startPoint y: 407, endPoint x: 773, endPoint y: 409, distance: 127.0
click at [773, 409] on div "Desiccant 10L Smart Dehumidifier $699.99 Changed to Unedited Desiccant 10L Smar…" at bounding box center [780, 372] width 863 height 123
click at [1062, 406] on input "Compare at price" at bounding box center [1119, 409] width 159 height 30
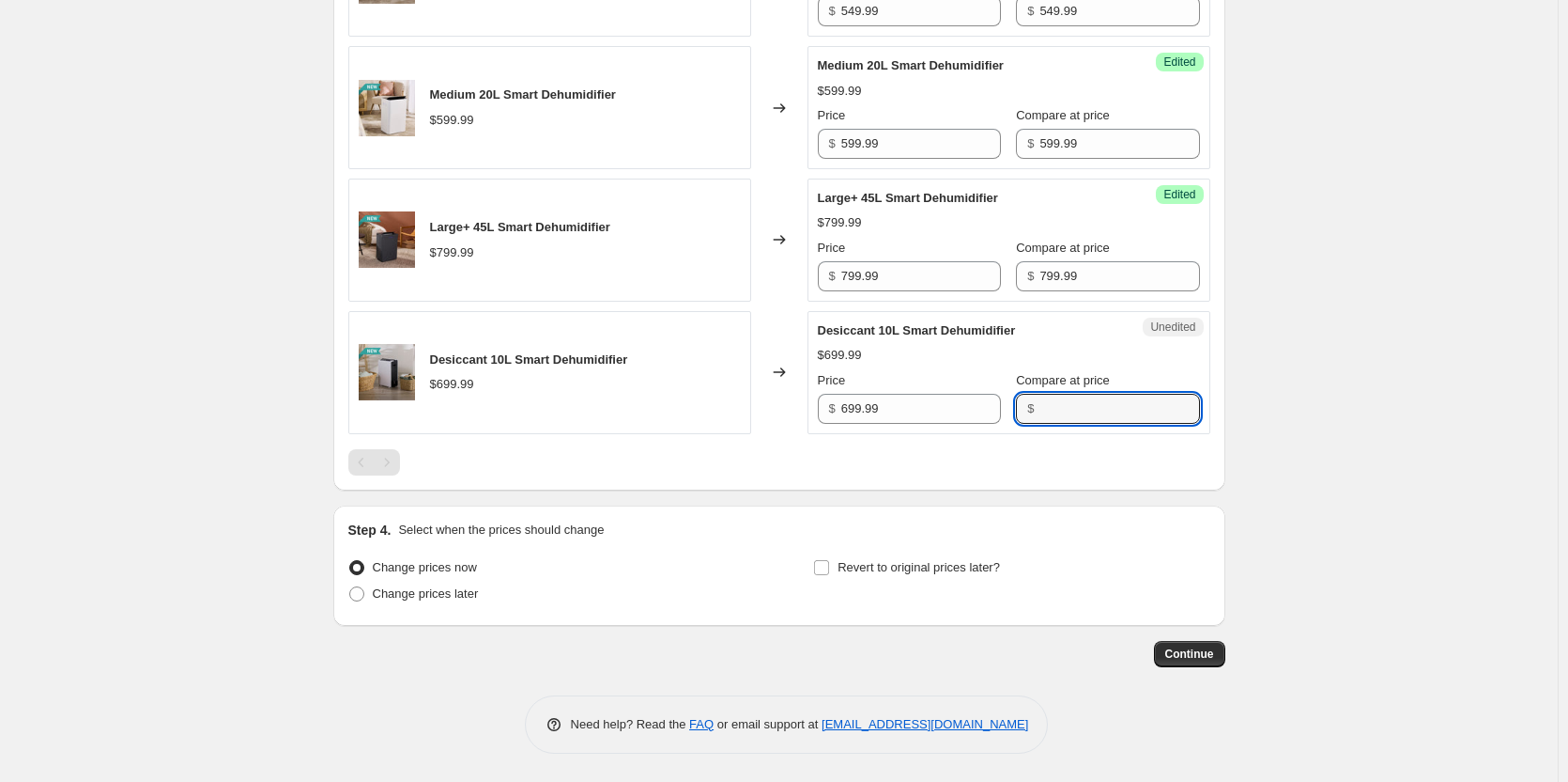
paste input "699.99"
type input "699.99"
click at [698, 352] on div "Desiccant 10L Smart Dehumidifier $699.99" at bounding box center [549, 372] width 403 height 123
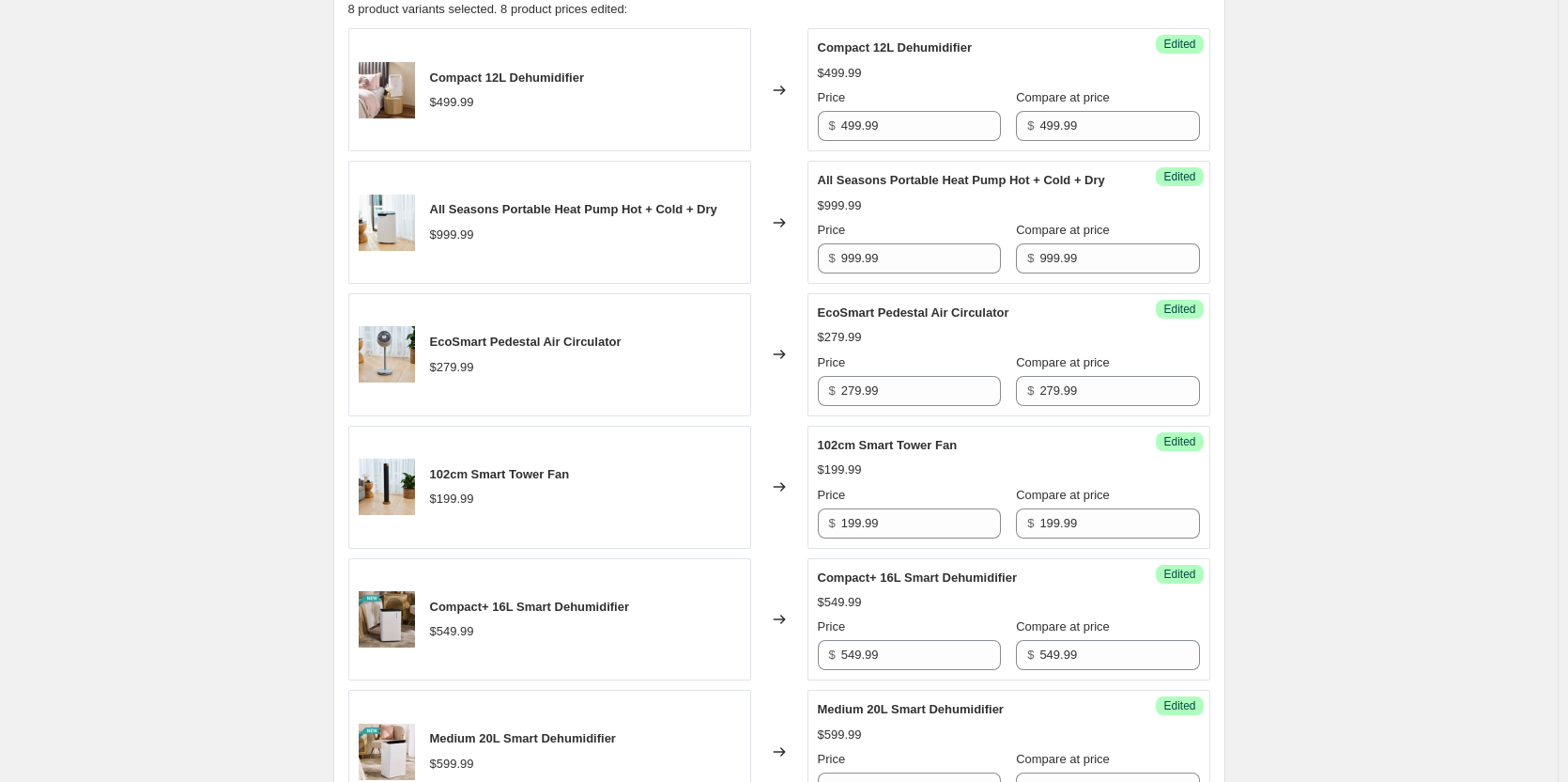
scroll to position [666, 0]
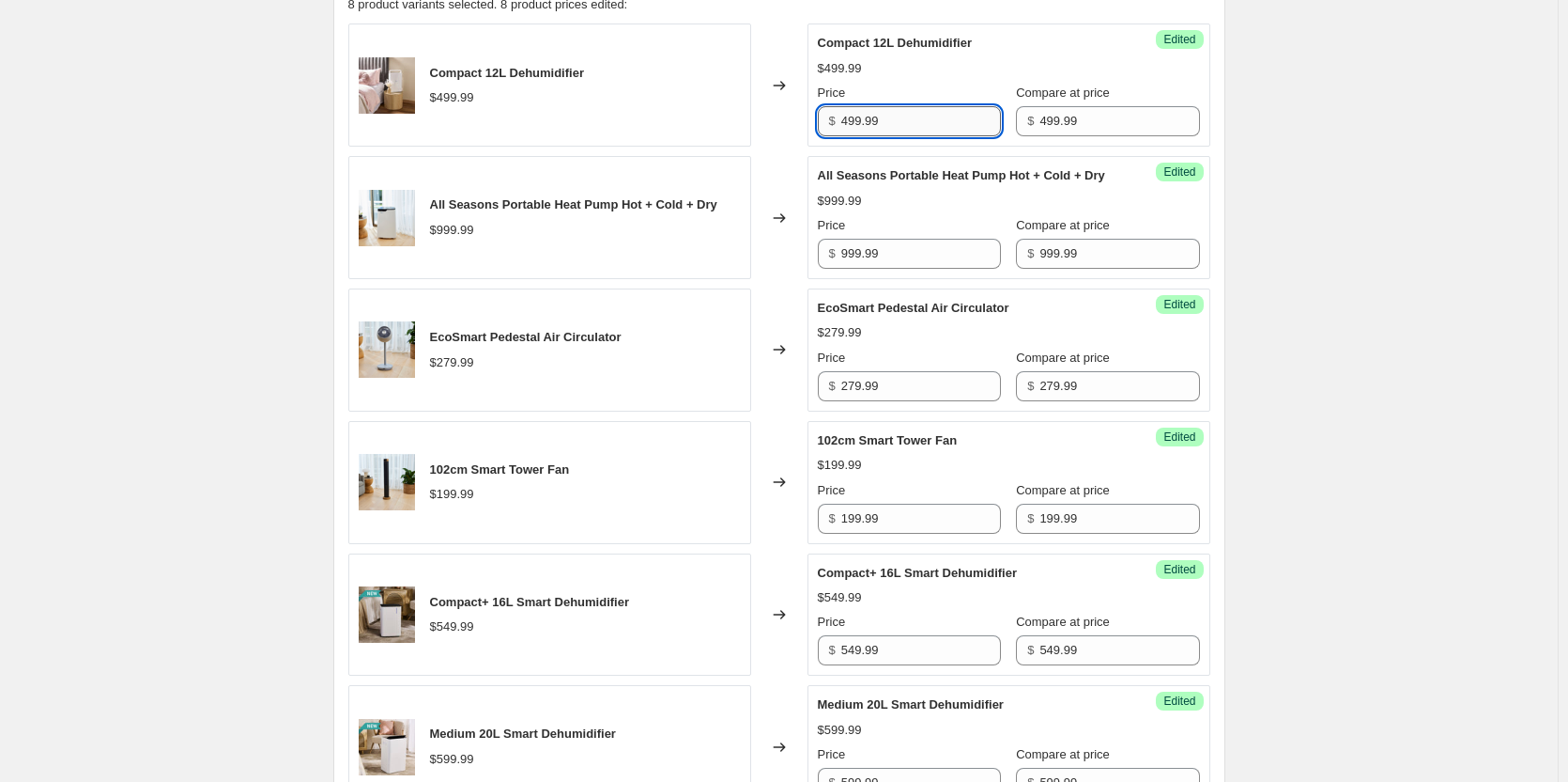
click at [906, 126] on input "499.99" at bounding box center [921, 121] width 159 height 30
drag, startPoint x: 918, startPoint y: 120, endPoint x: 813, endPoint y: 117, distance: 105.0
click at [813, 117] on div "Success Edited Compact 12L Dehumidifier $499.99 Price $ 499.99 Compare at price…" at bounding box center [1008, 85] width 403 height 123
type input "349.00"
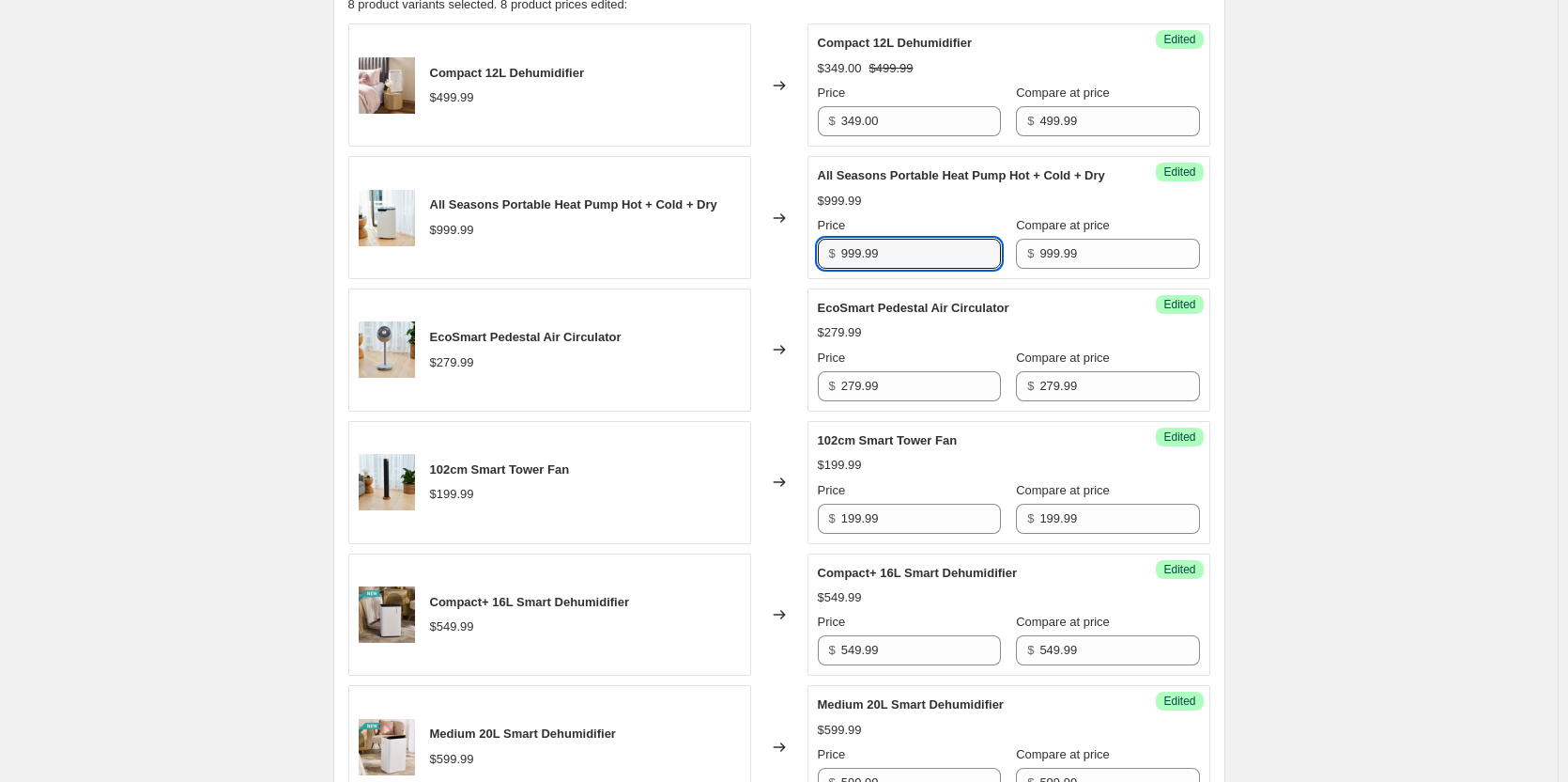
drag, startPoint x: 914, startPoint y: 264, endPoint x: 819, endPoint y: 264, distance: 95.0
click at [819, 264] on div "Success Edited All Seasons Portable Heat Pump Hot + Cold + Dry $999.99 Price $ …" at bounding box center [1008, 218] width 403 height 123
type input "699.00"
click at [699, 444] on div "102cm Smart Tower Fan $199.99" at bounding box center [549, 482] width 403 height 123
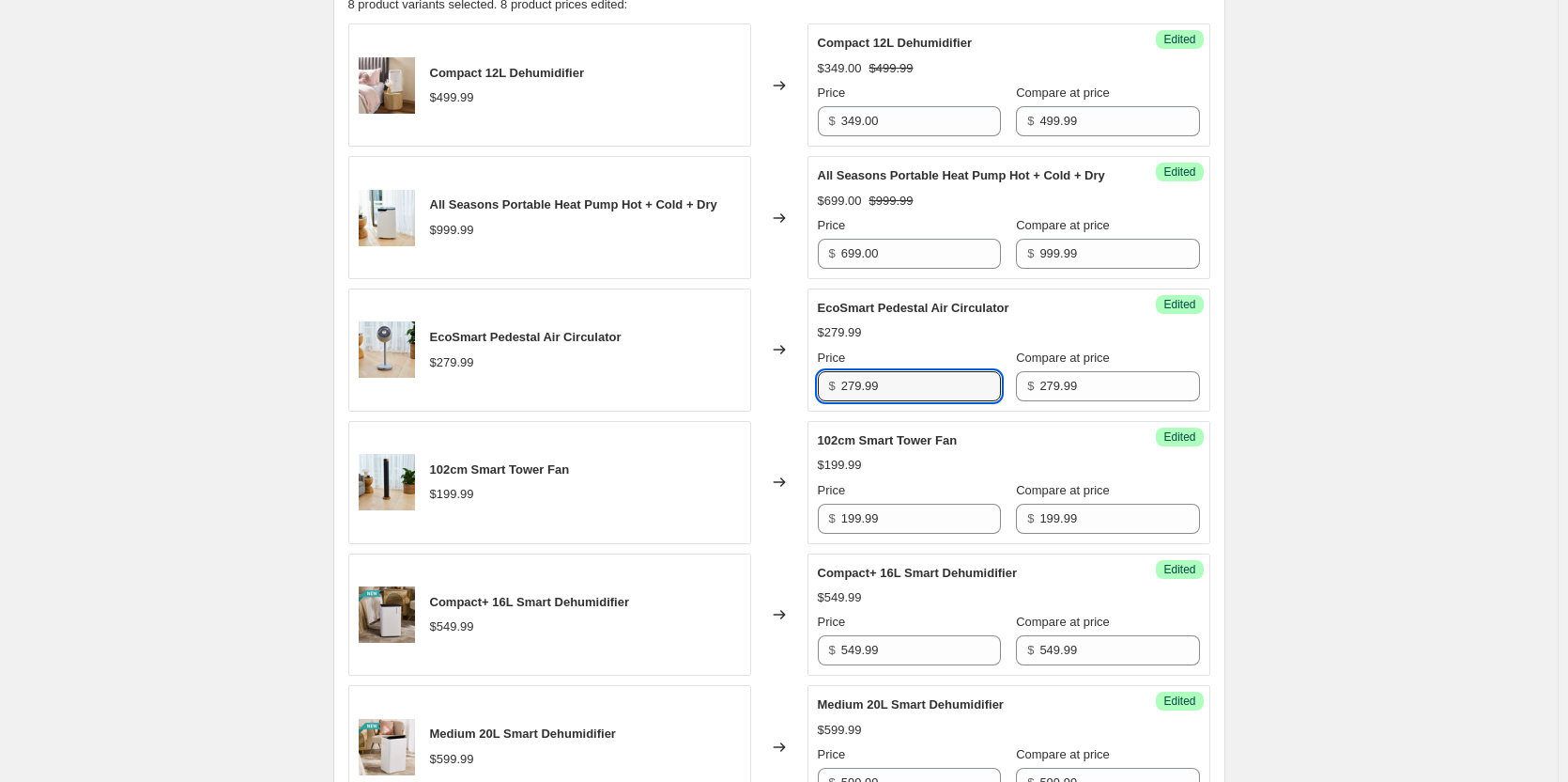
drag, startPoint x: 939, startPoint y: 407, endPoint x: 802, endPoint y: 399, distance: 137.2
click at [802, 399] on div "EcoSmart Pedestal Air Circulator $279.99 Changed to Success Edited EcoSmart Ped…" at bounding box center [780, 349] width 863 height 123
type input "179.00"
click at [758, 506] on div "Changed to" at bounding box center [779, 482] width 56 height 123
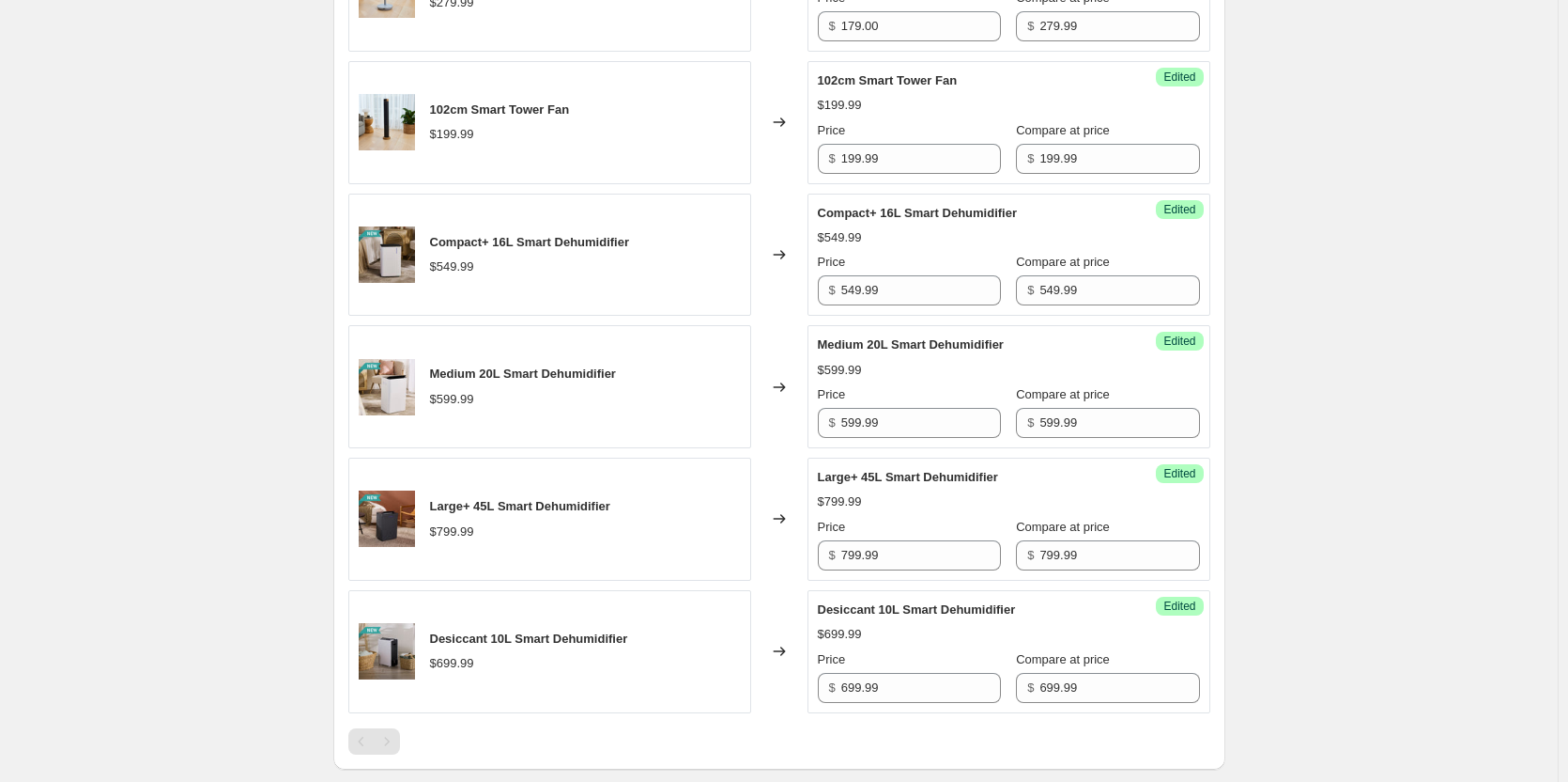
scroll to position [1042, 0]
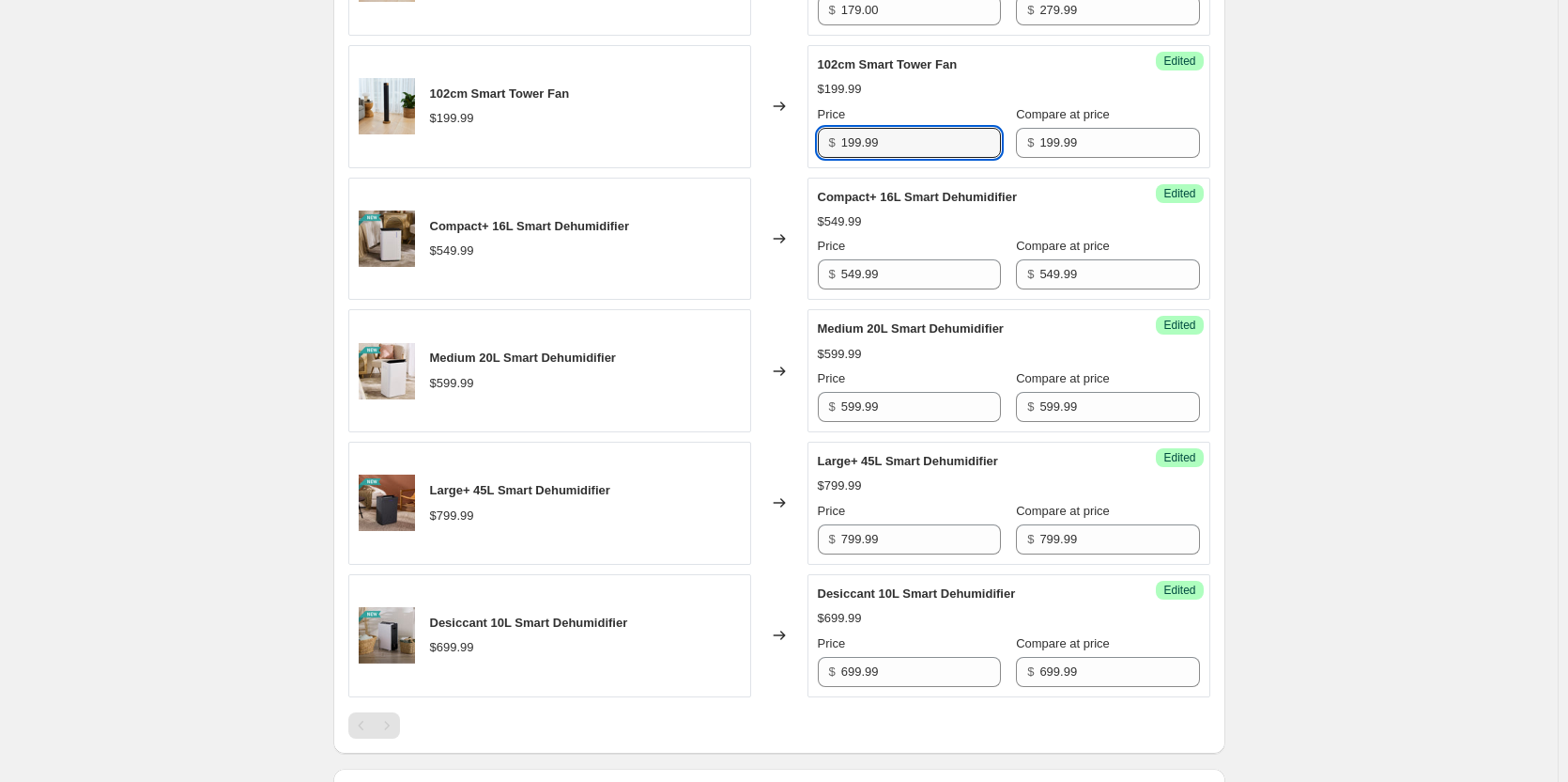
drag, startPoint x: 934, startPoint y: 162, endPoint x: 817, endPoint y: 157, distance: 117.1
click at [817, 157] on div "Success Edited 102cm Smart Tower Fan $199.99 Price $ 199.99 Compare at price $ …" at bounding box center [1008, 107] width 403 height 123
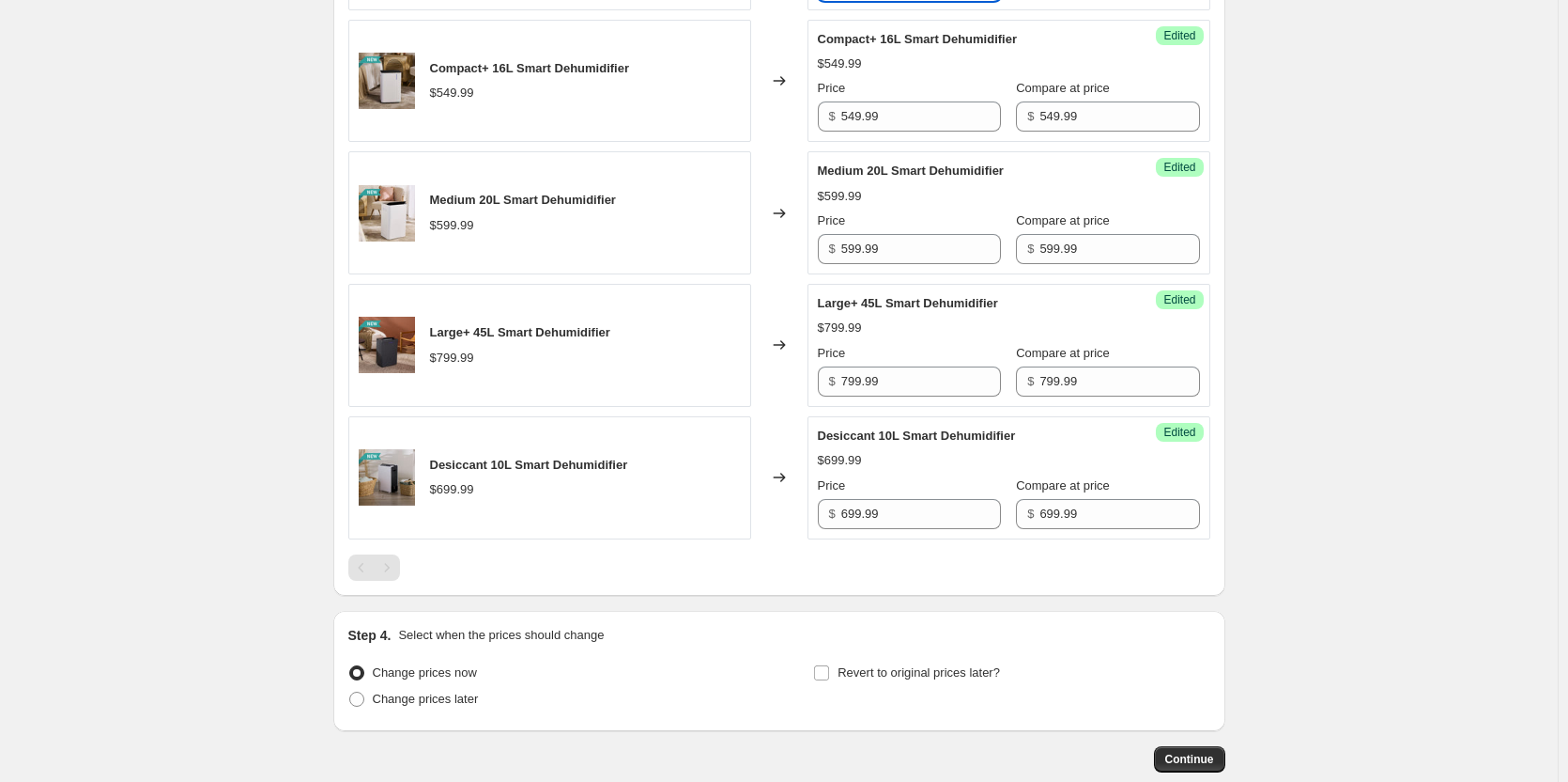
scroll to position [1230, 0]
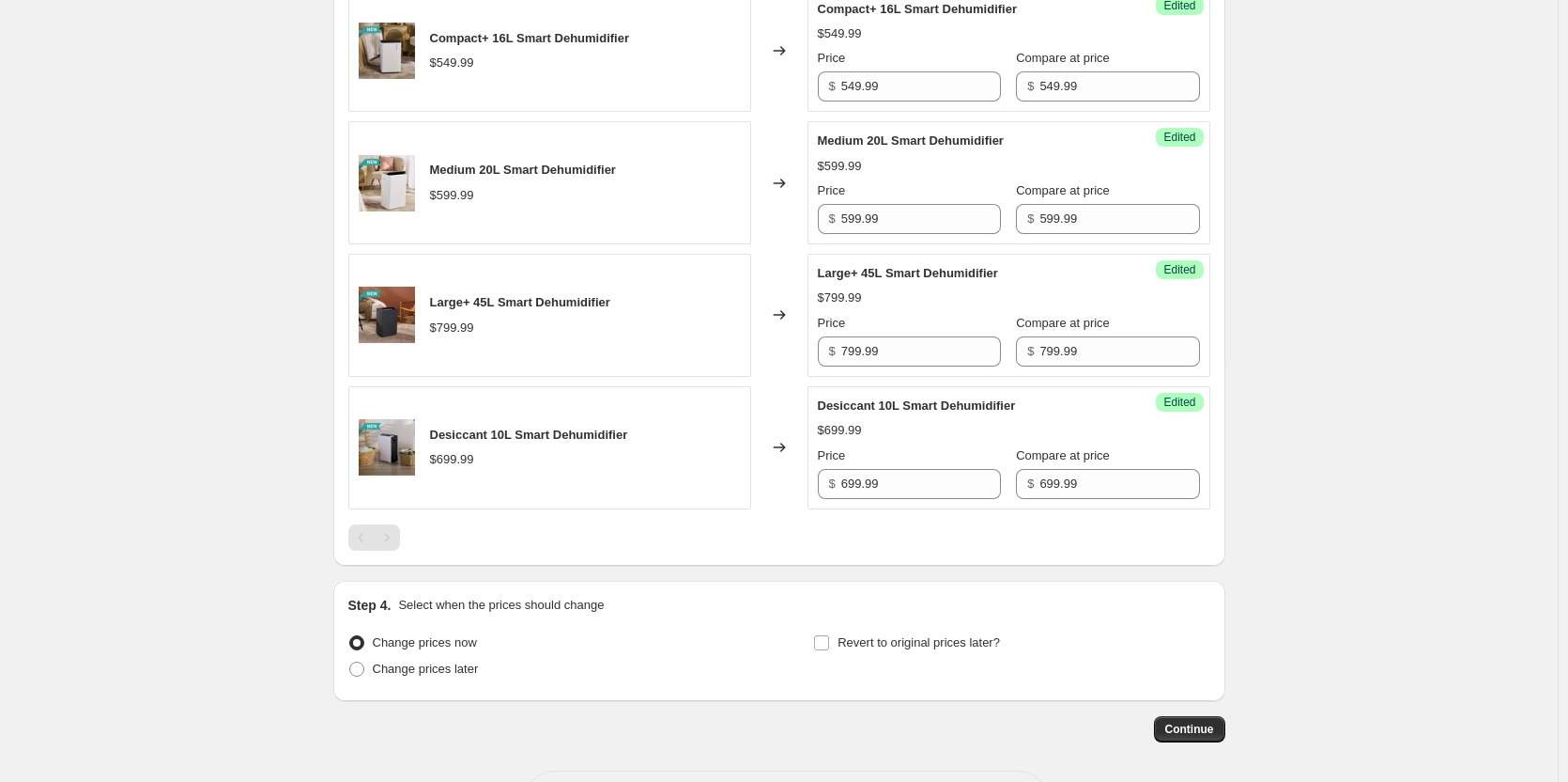
type input "129.00"
drag, startPoint x: 947, startPoint y: 109, endPoint x: 807, endPoint y: 107, distance: 140.0
click at [807, 107] on div "Compact+ 16L Smart Dehumidifier $549.99 Changed to Success Edited Compact+ 16L …" at bounding box center [780, 51] width 863 height 123
type input "389.00"
drag, startPoint x: 920, startPoint y: 238, endPoint x: 792, endPoint y: 235, distance: 128.0
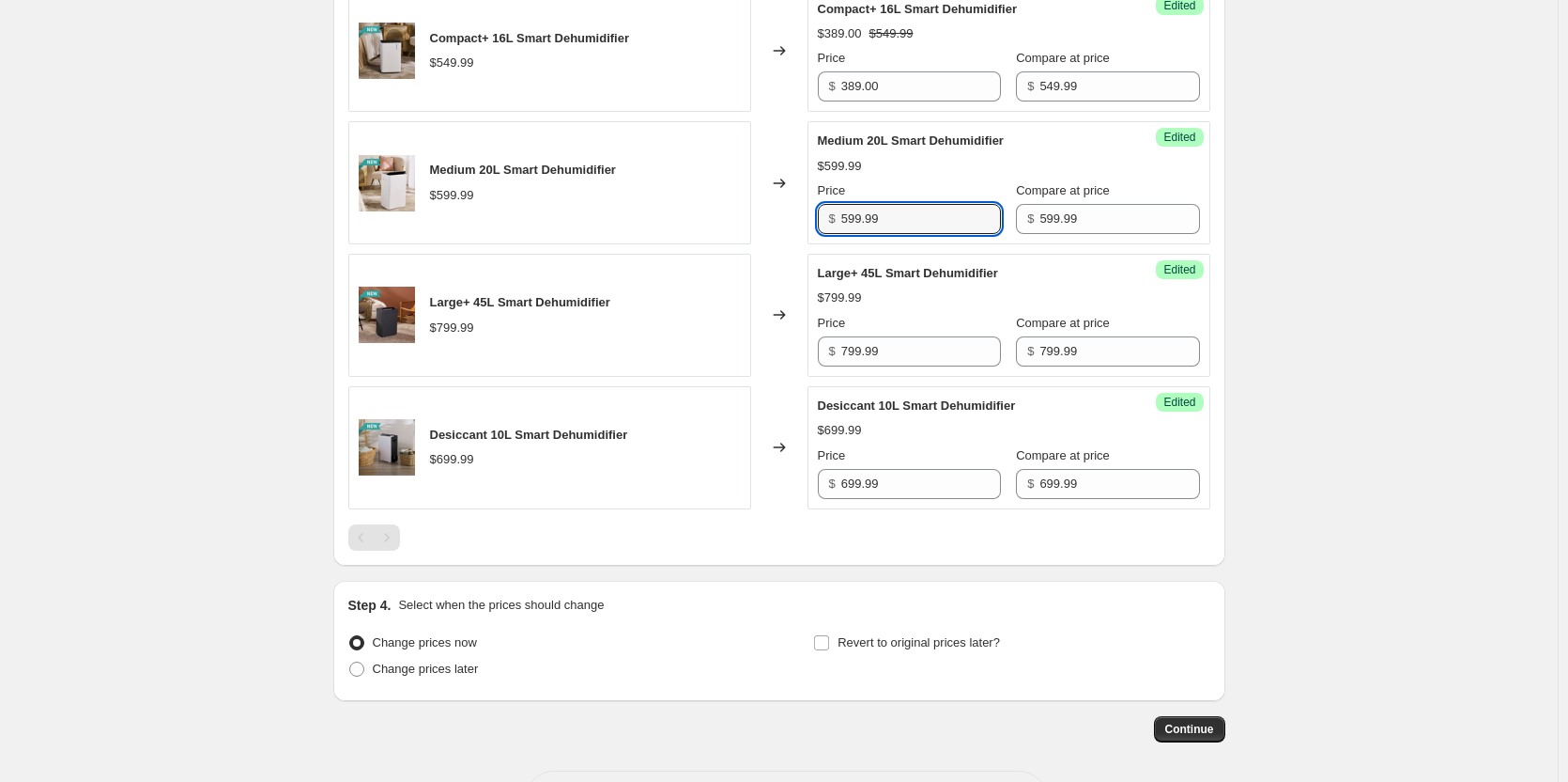
click at [792, 235] on div "Medium 20L Smart Dehumidifier $599.99 Changed to Success Edited Medium 20L Smar…" at bounding box center [780, 182] width 863 height 123
type input "419.00"
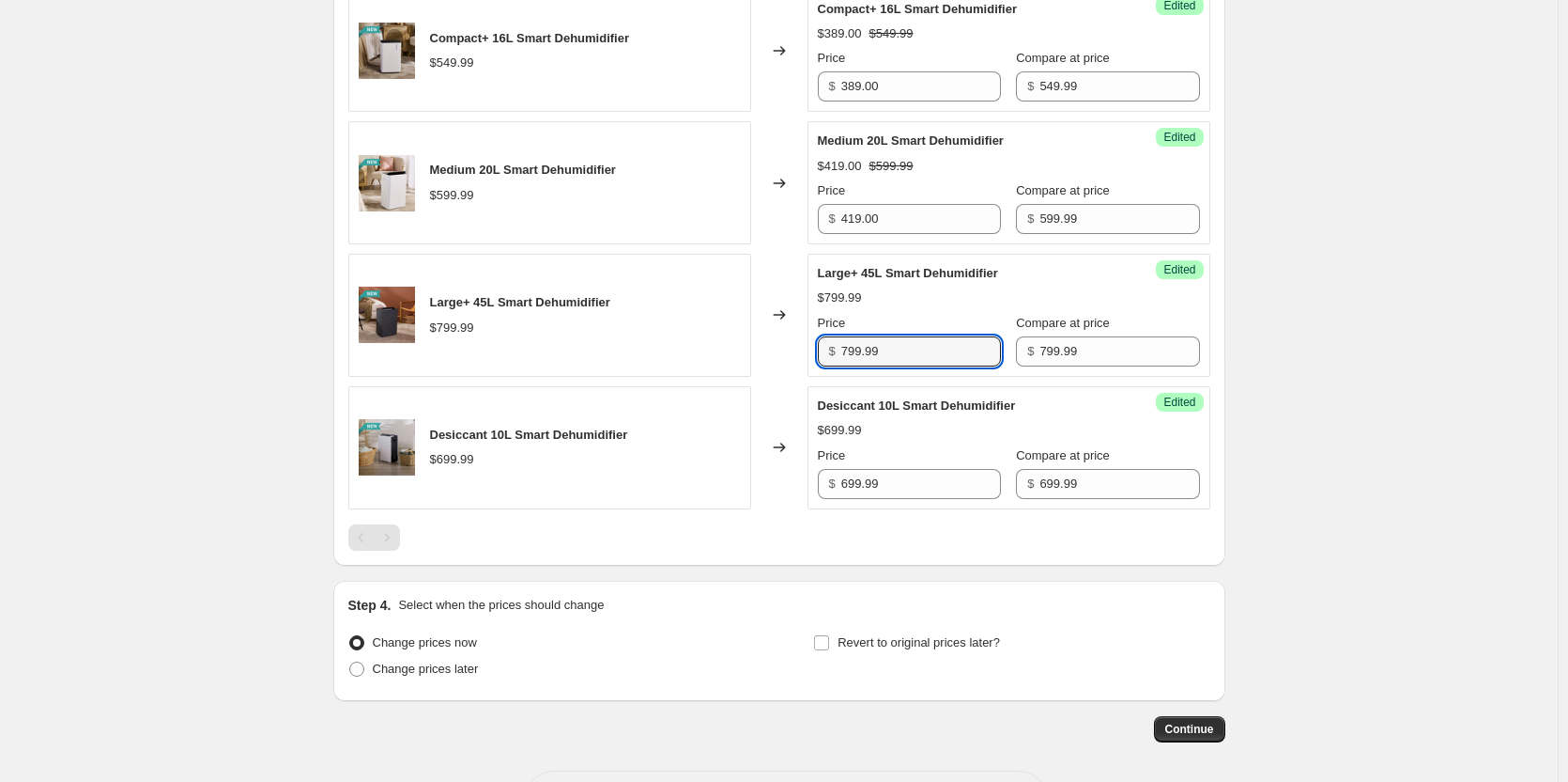
drag, startPoint x: 928, startPoint y: 368, endPoint x: 793, endPoint y: 361, distance: 135.2
click at [793, 361] on div "Large+ 45L Smart Dehumidifier $799.99 Changed to Success Edited Large+ 45L Smar…" at bounding box center [780, 315] width 863 height 123
type input "549.00"
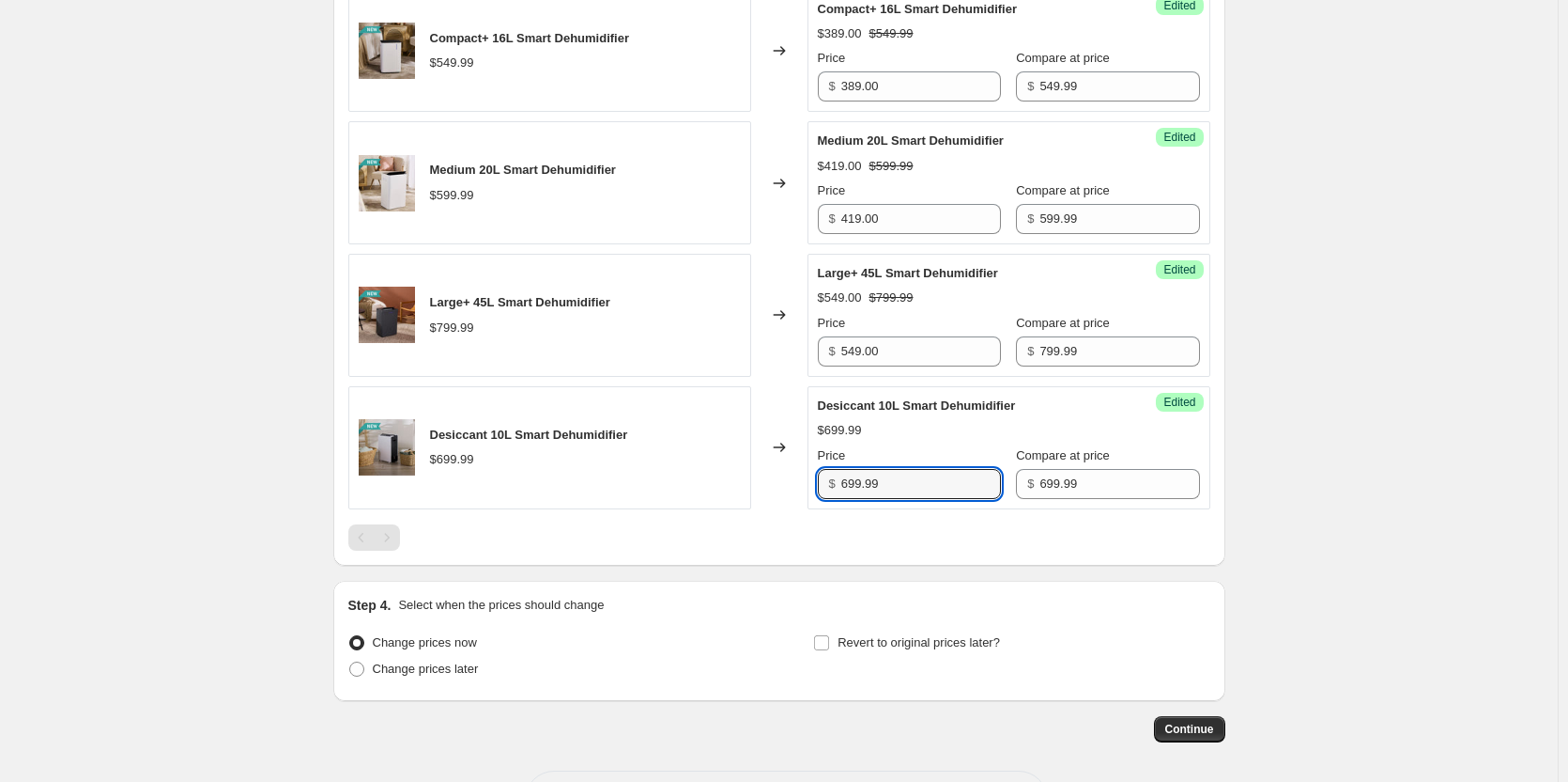
drag, startPoint x: 941, startPoint y: 504, endPoint x: 805, endPoint y: 504, distance: 136.0
click at [805, 504] on div "Desiccant 10L Smart Dehumidifier $699.99 Changed to Success Edited Desiccant 10…" at bounding box center [780, 447] width 863 height 123
type input "459.00"
click at [358, 677] on span at bounding box center [356, 668] width 15 height 15
click at [350, 662] on input "Change prices later" at bounding box center [349, 661] width 1 height 1
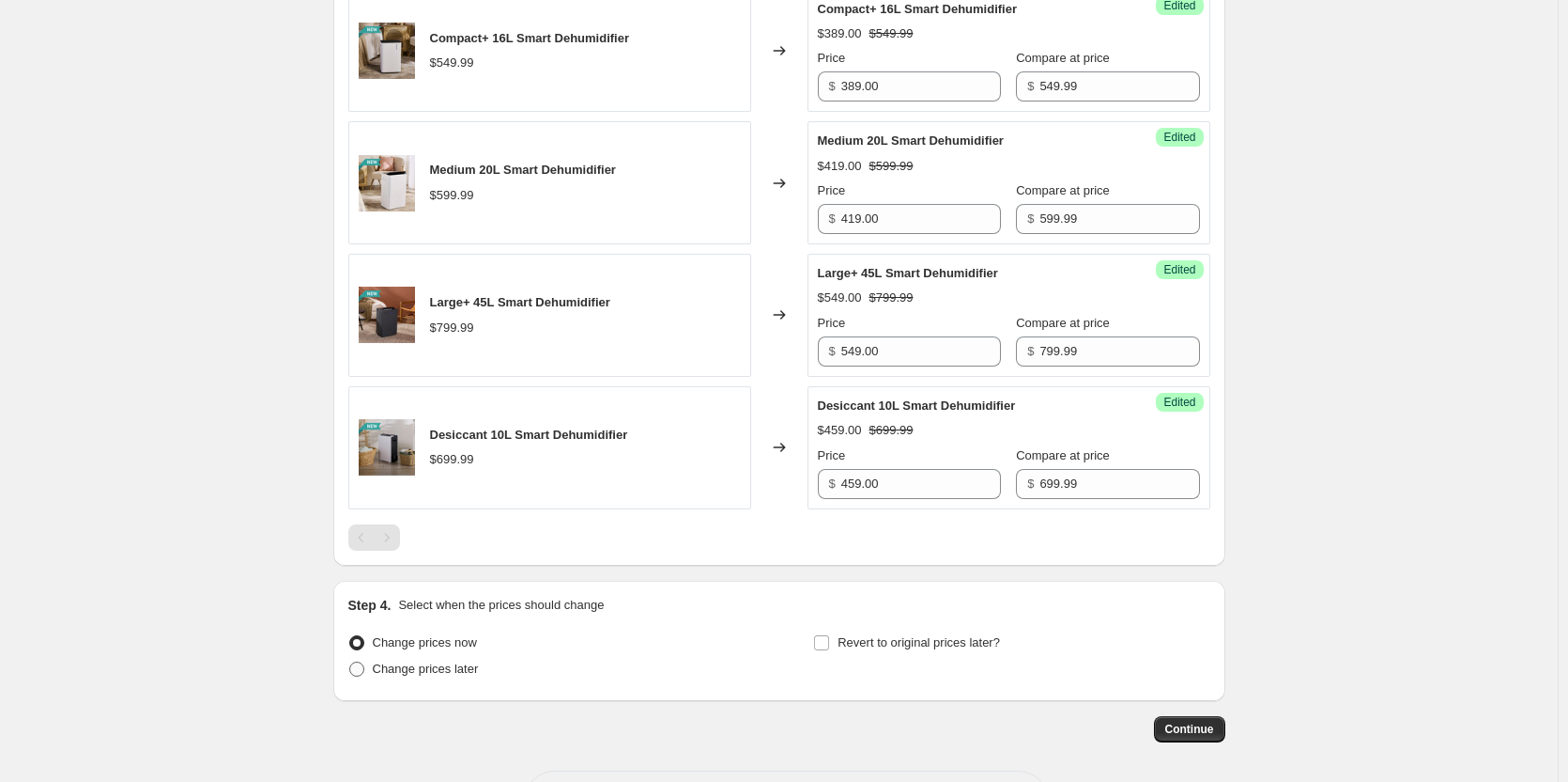
radio input "true"
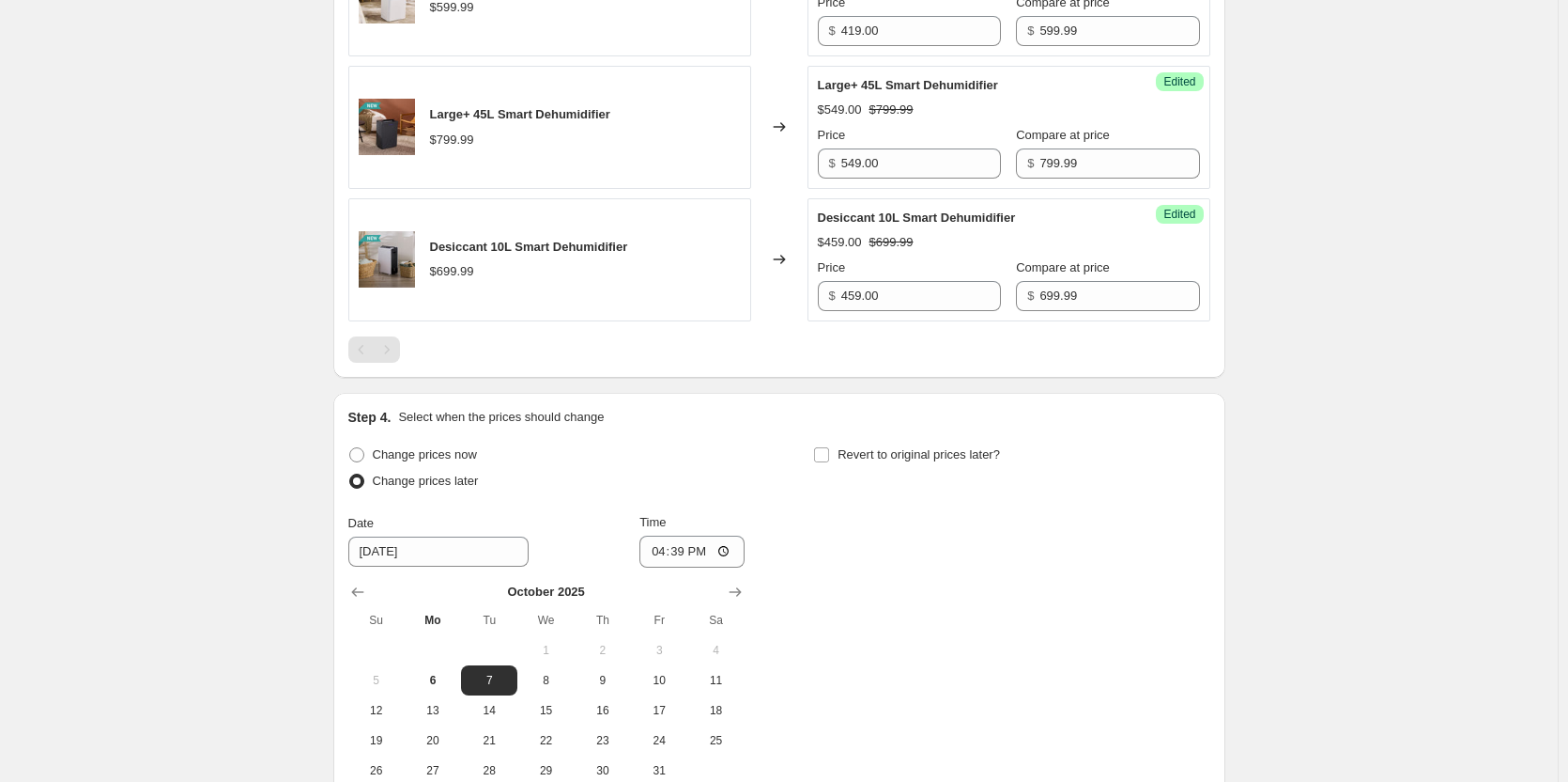
scroll to position [1512, 0]
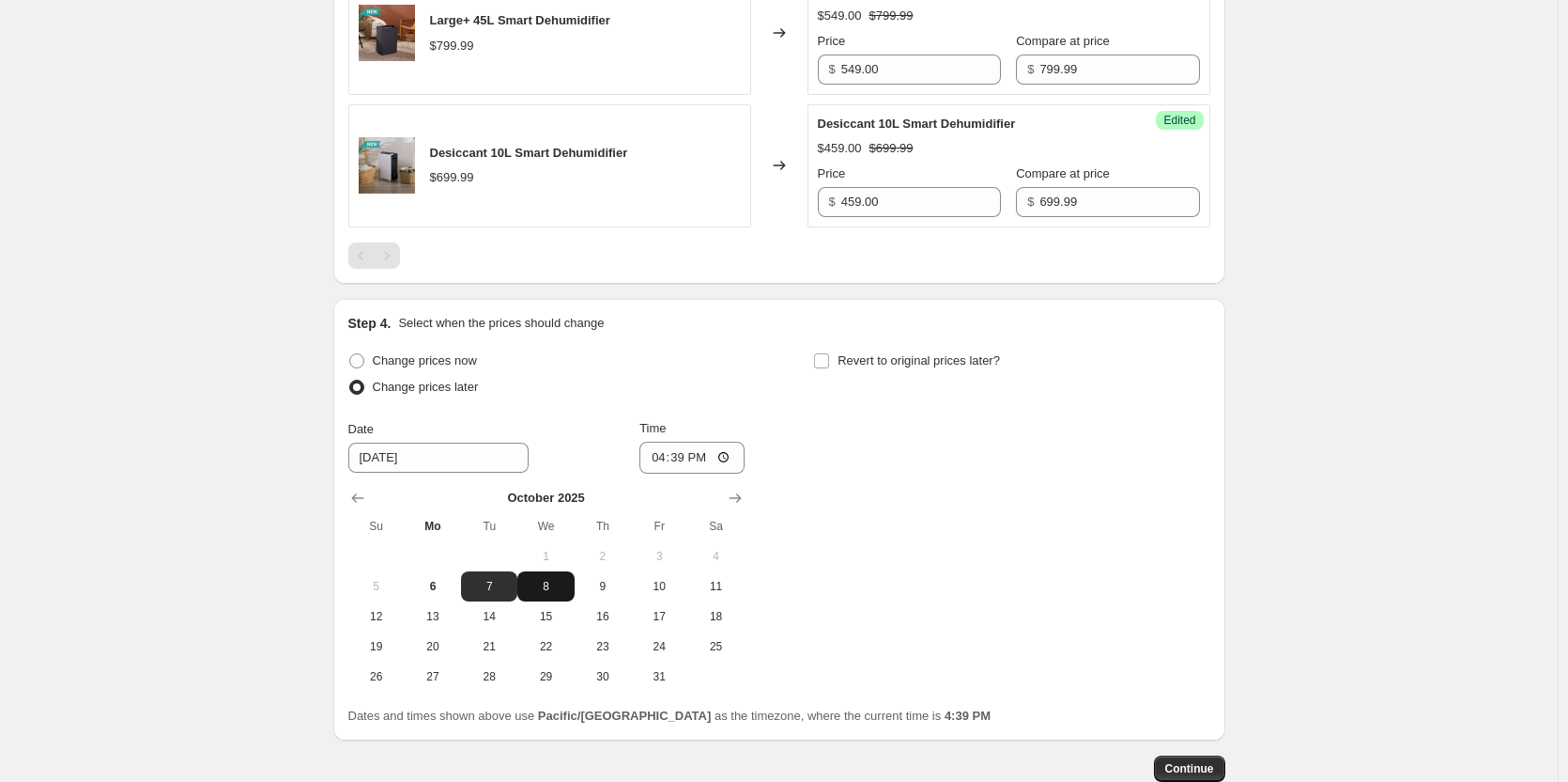
click at [552, 594] on span "8" at bounding box center [546, 586] width 42 height 15
type input "[DATE]"
click at [728, 473] on input "16:39" at bounding box center [692, 457] width 105 height 32
type input "00:05"
drag, startPoint x: 882, startPoint y: 603, endPoint x: 896, endPoint y: 584, distance: 23.6
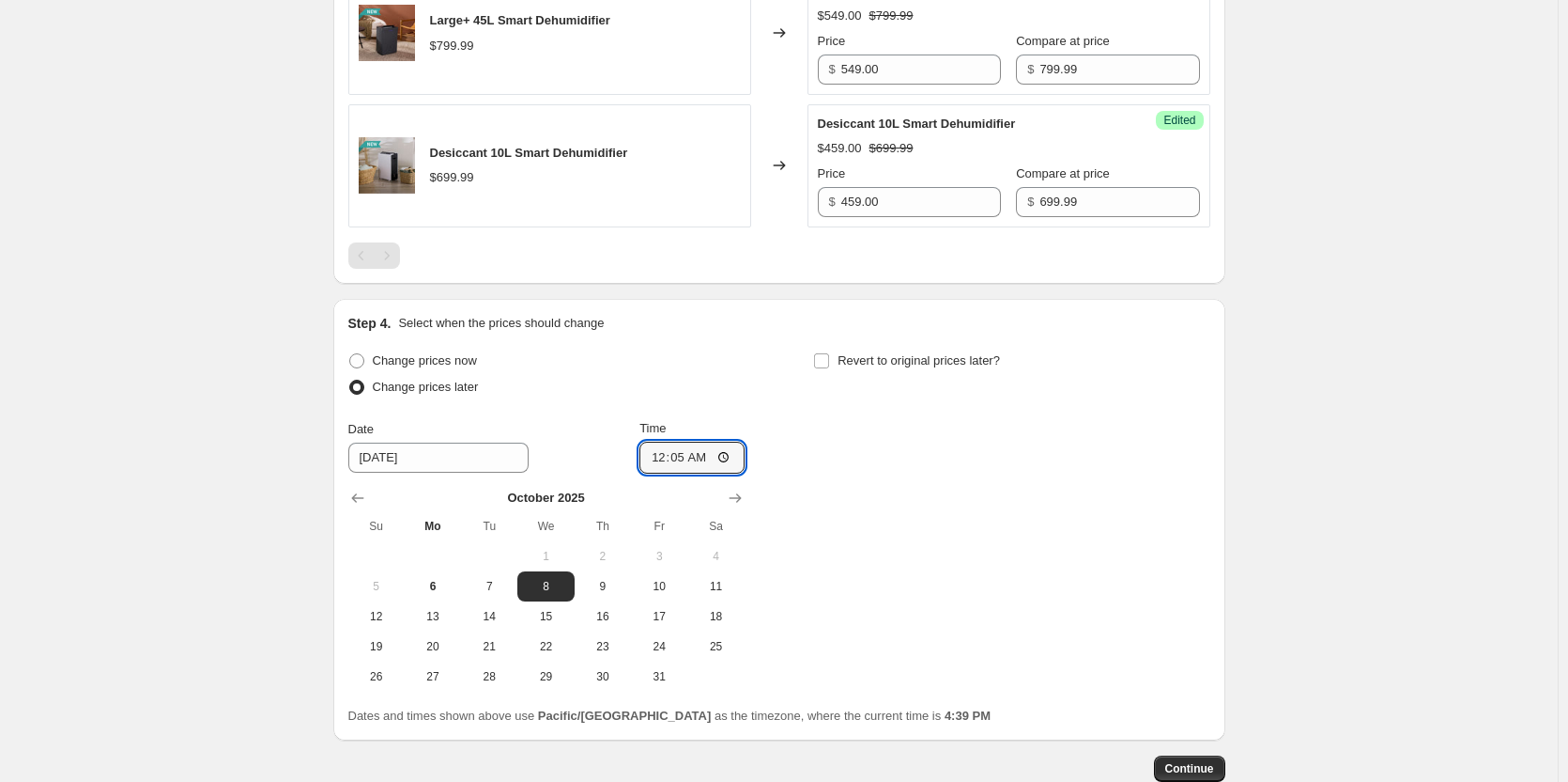
click at [882, 603] on div "Change prices now Change prices later Date [DATE] Time 00:[DATE] Mo Tu We Th Fr…" at bounding box center [780, 519] width 863 height 343
click at [825, 368] on input "Revert to original prices later?" at bounding box center [821, 360] width 15 height 15
checkbox input "true"
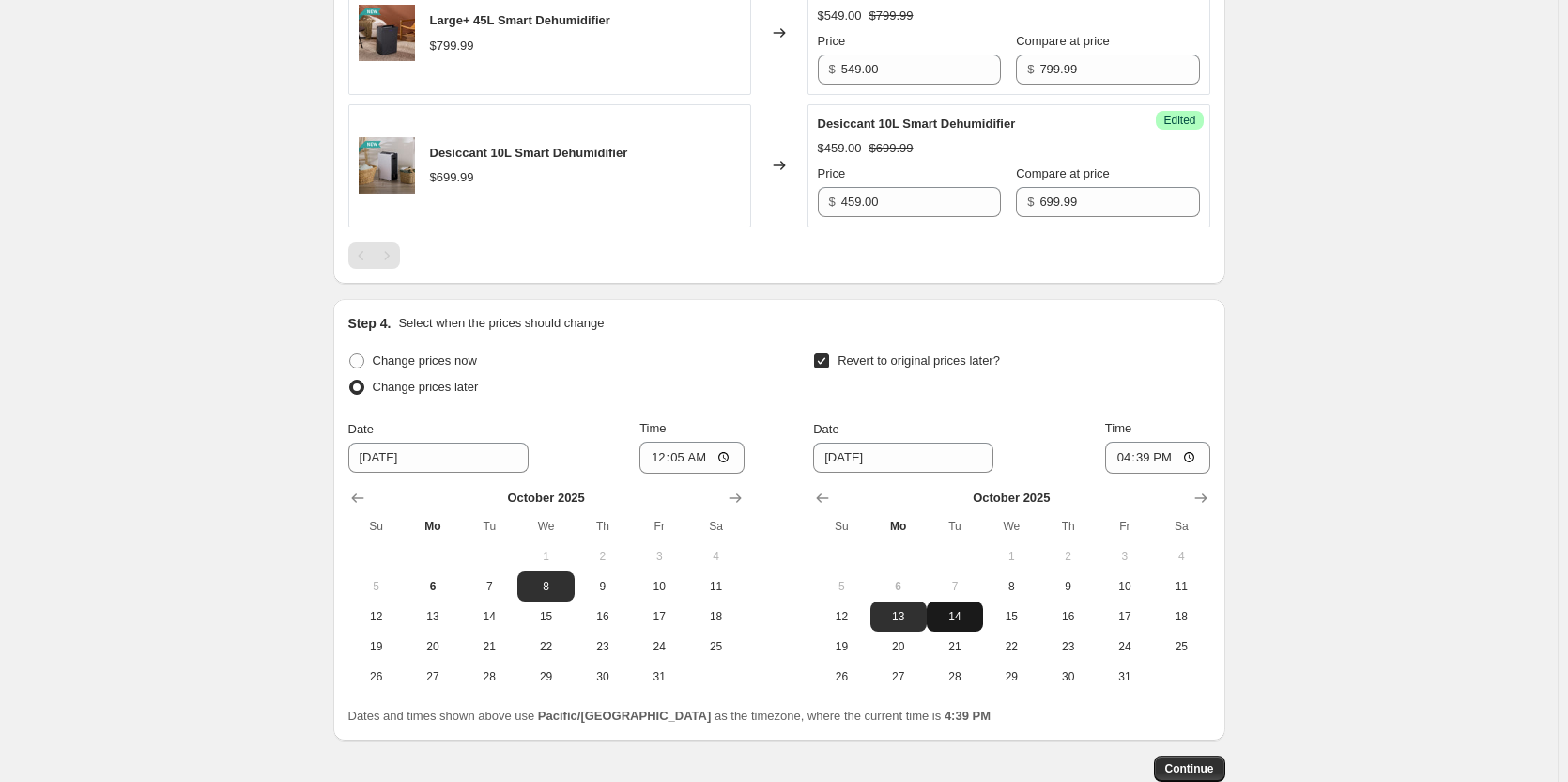
click at [973, 624] on span "14" at bounding box center [956, 616] width 42 height 15
type input "[DATE]"
click at [1196, 473] on input "16:39" at bounding box center [1157, 457] width 105 height 32
type input "23:59"
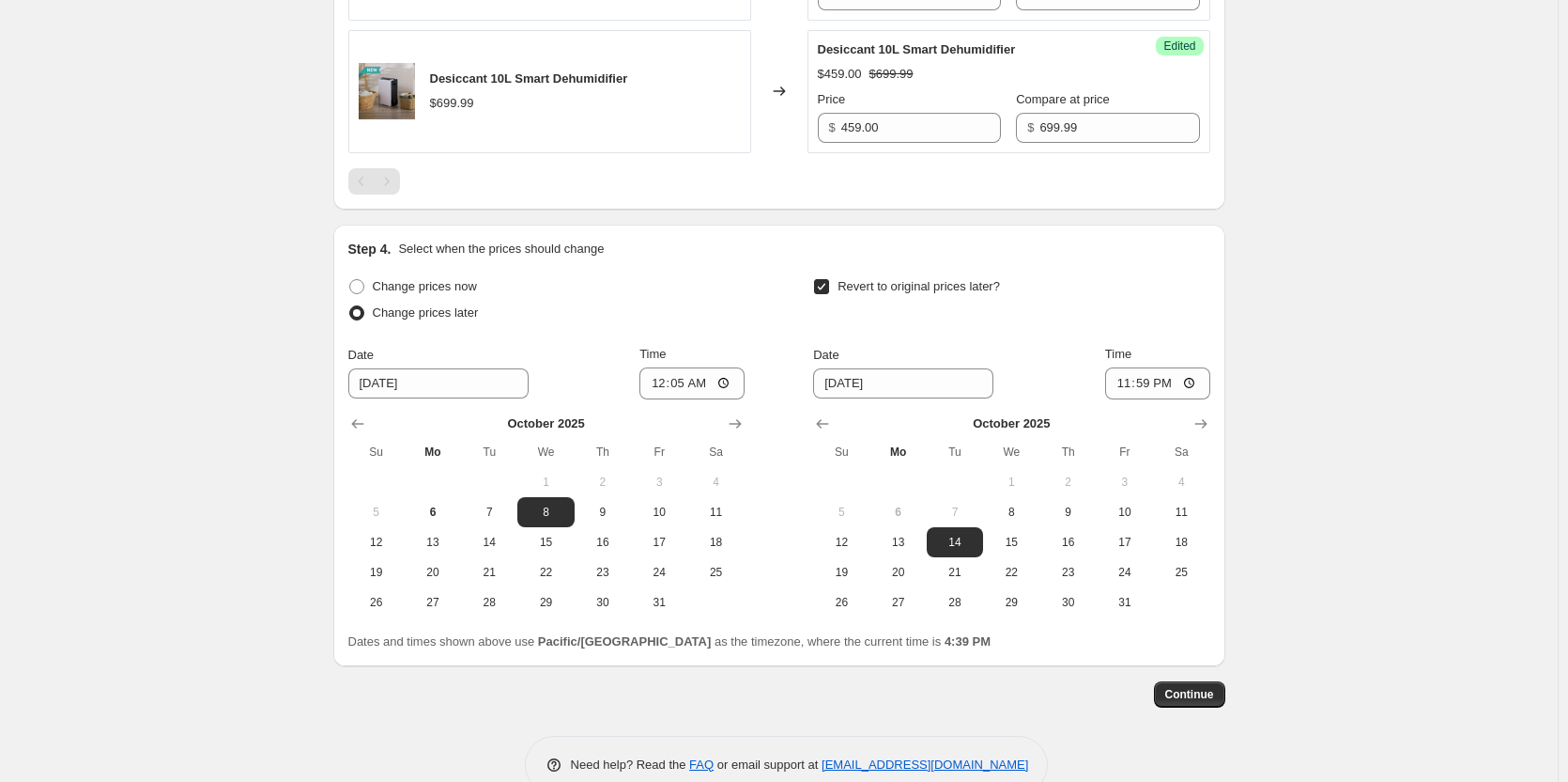
scroll to position [1645, 0]
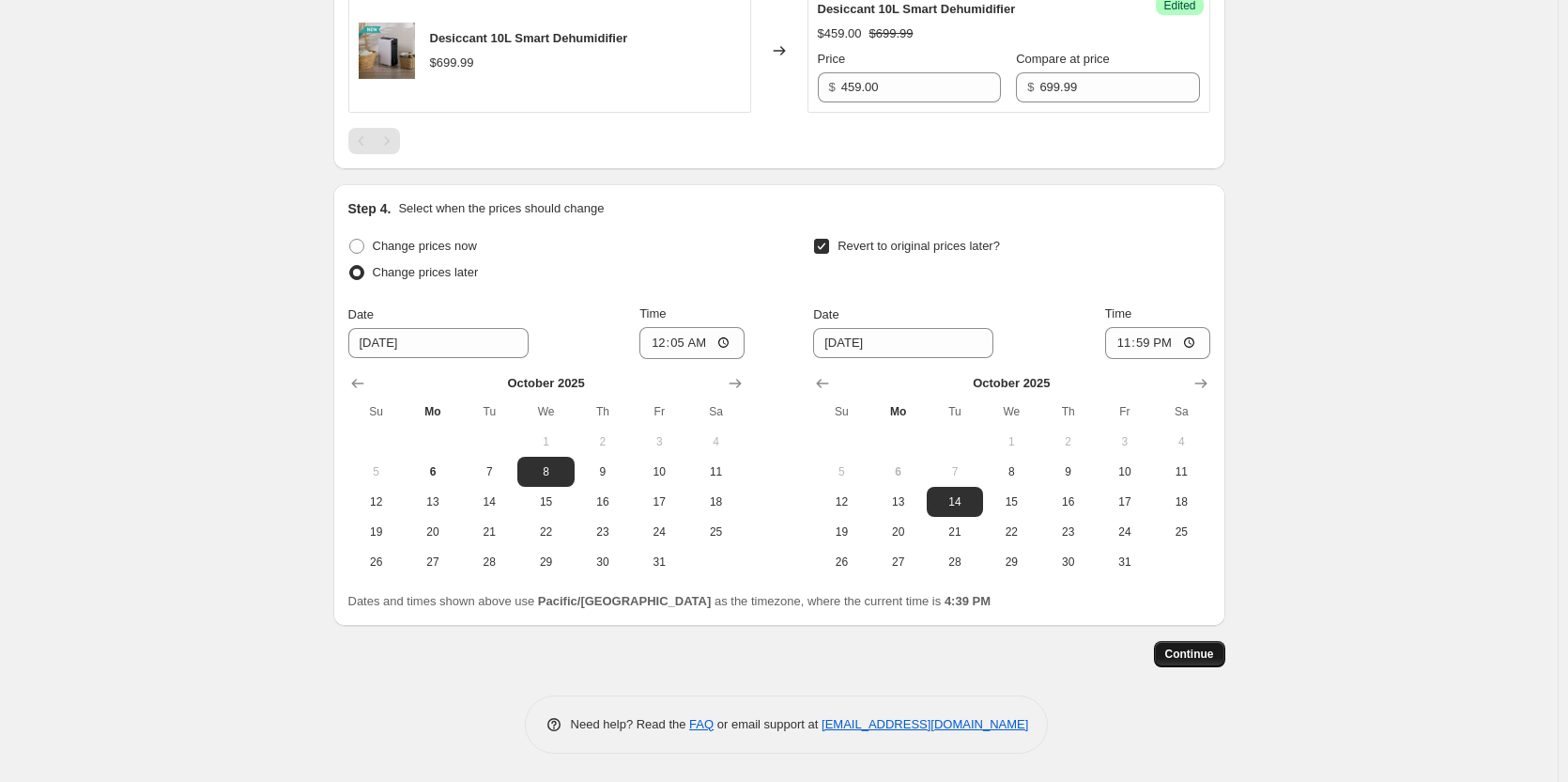
click at [1177, 652] on span "Continue" at bounding box center [1189, 653] width 48 height 15
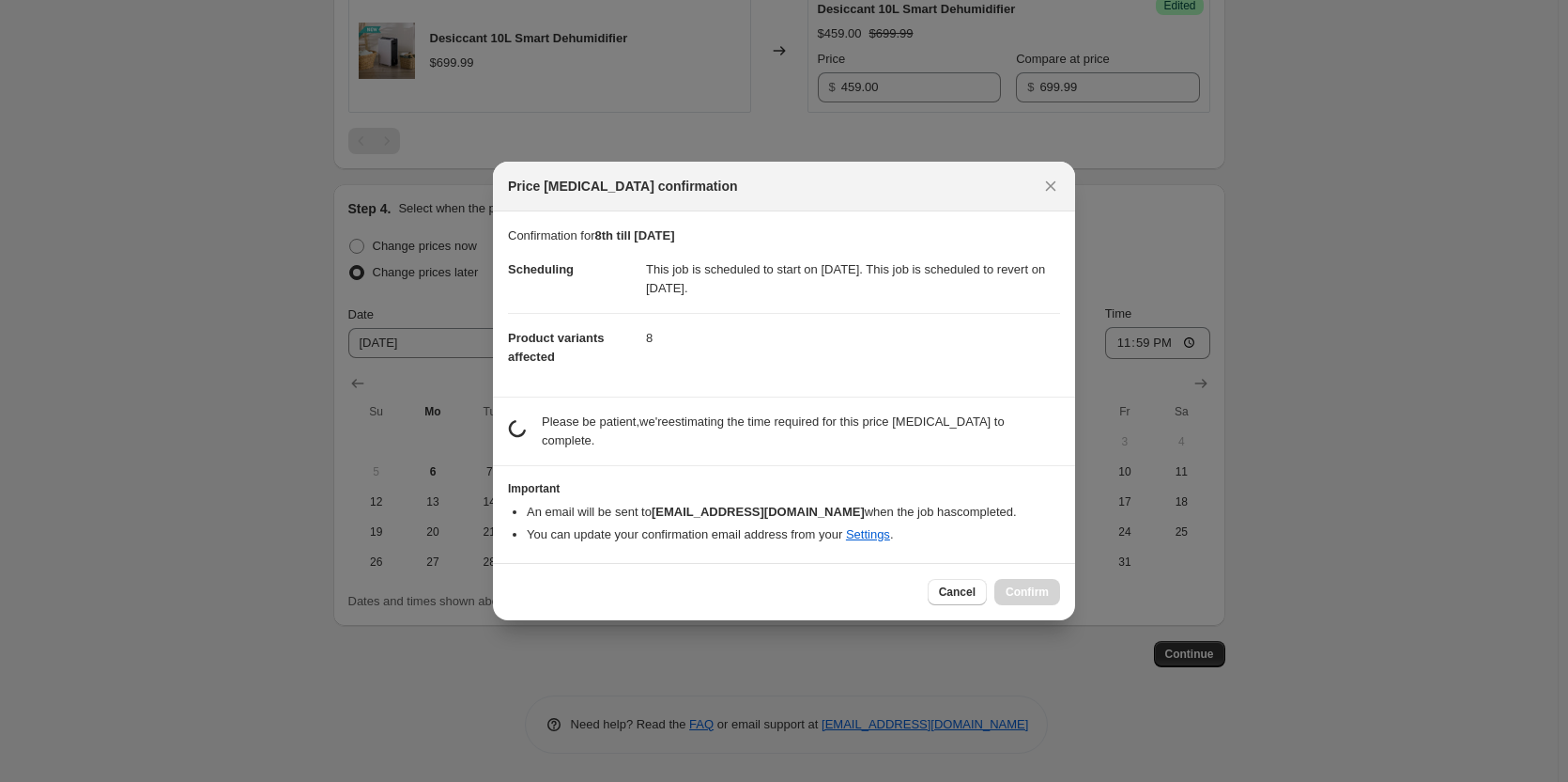
scroll to position [0, 0]
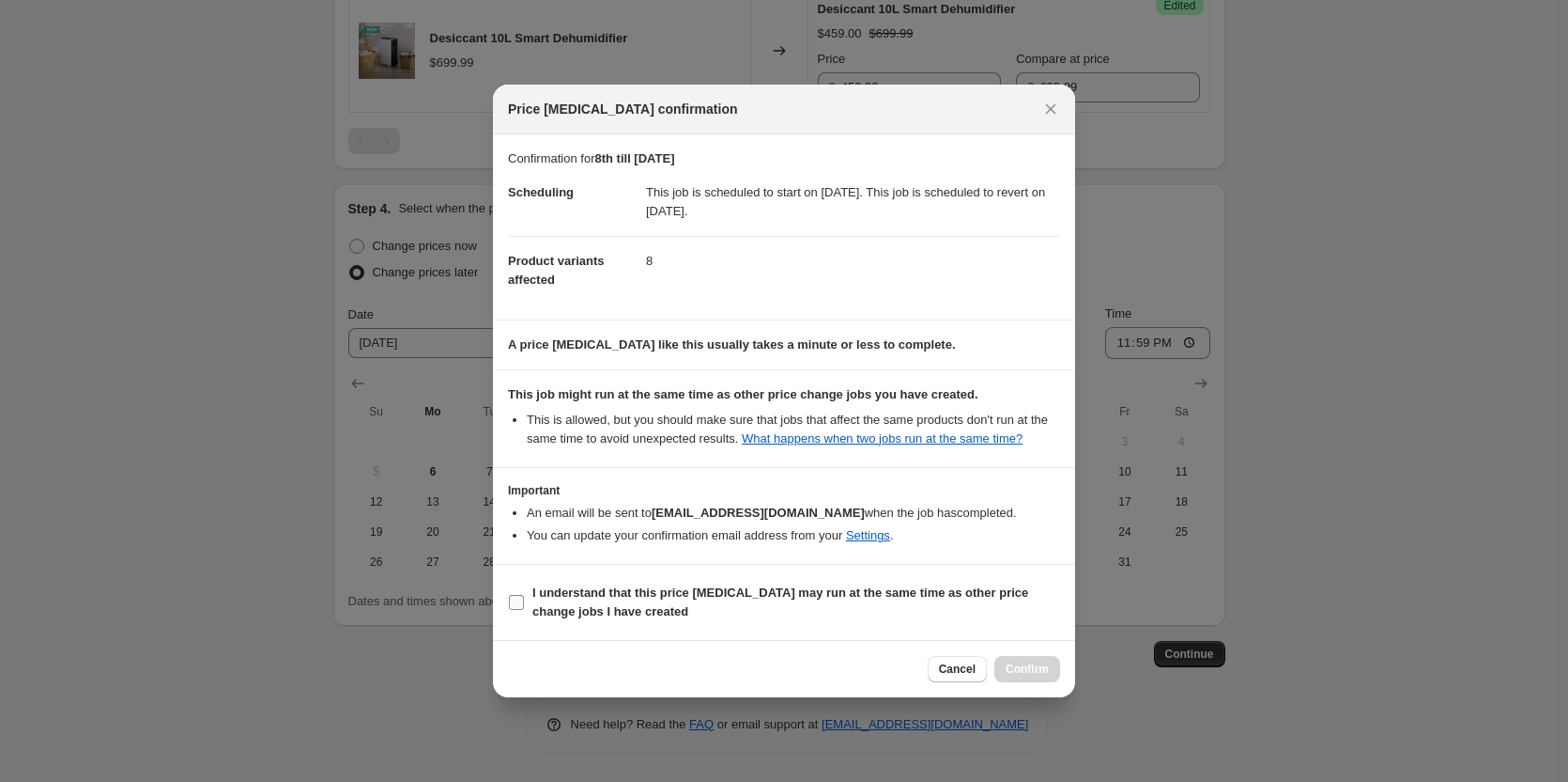
click at [518, 602] on input "I understand that this price [MEDICAL_DATA] may run at the same time as other p…" at bounding box center [516, 602] width 15 height 15
checkbox input "true"
click at [1045, 670] on span "Confirm" at bounding box center [1028, 668] width 44 height 15
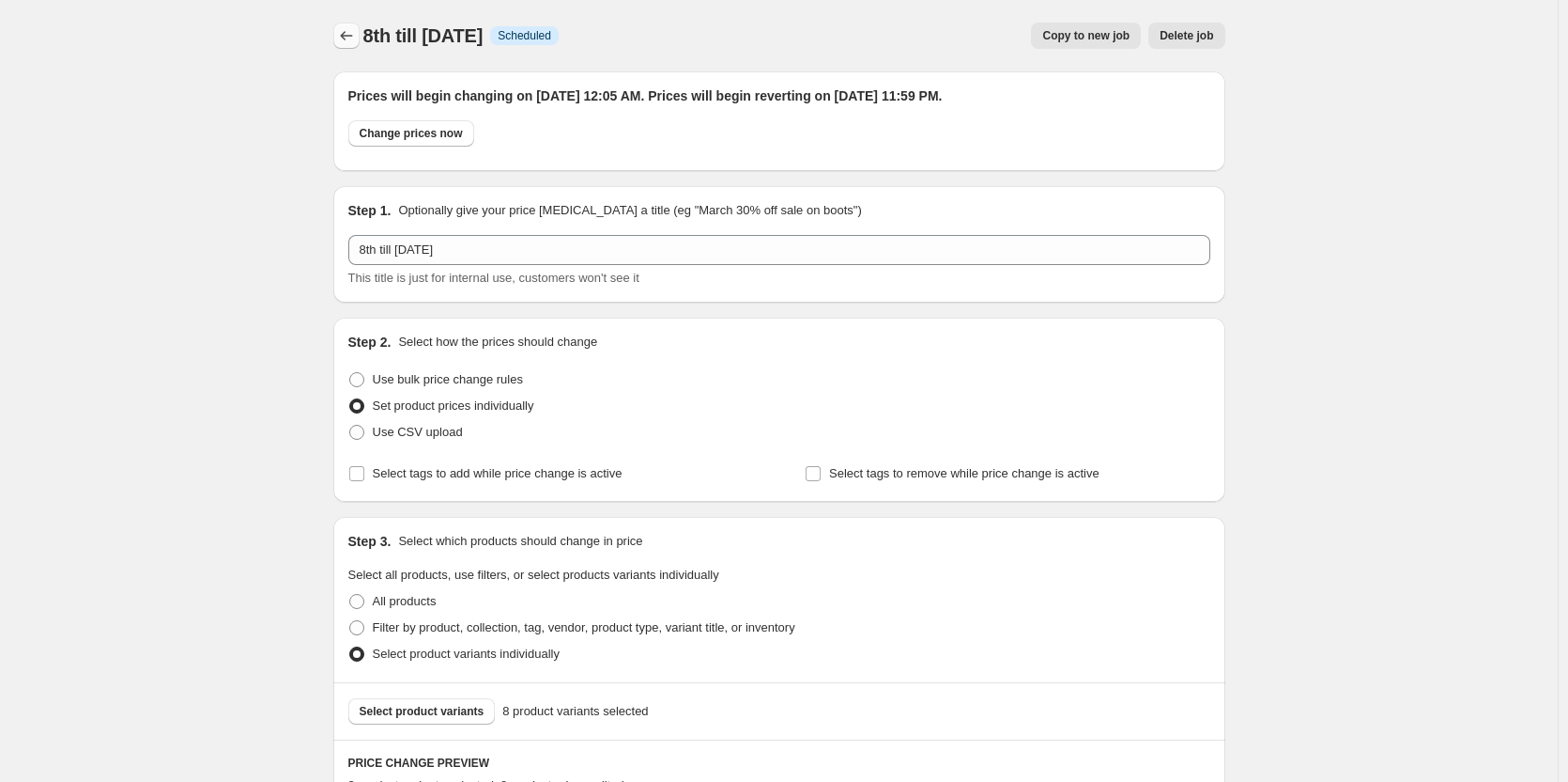
click at [343, 44] on icon "Price change jobs" at bounding box center [346, 36] width 19 height 19
